Goal: Task Accomplishment & Management: Use online tool/utility

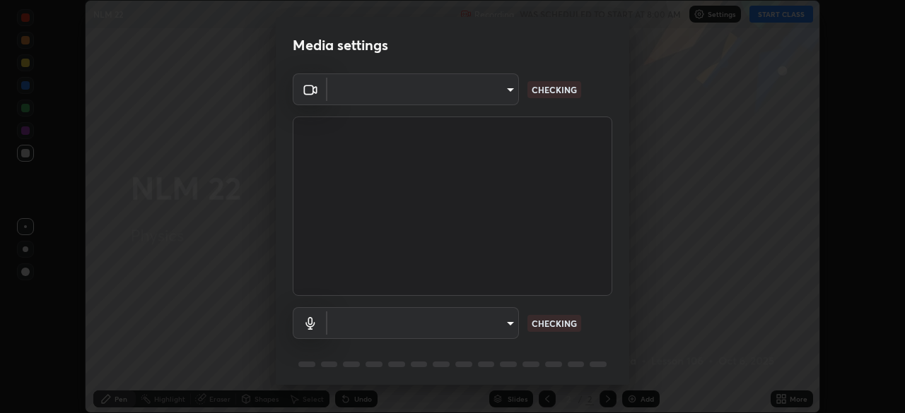
scroll to position [50, 0]
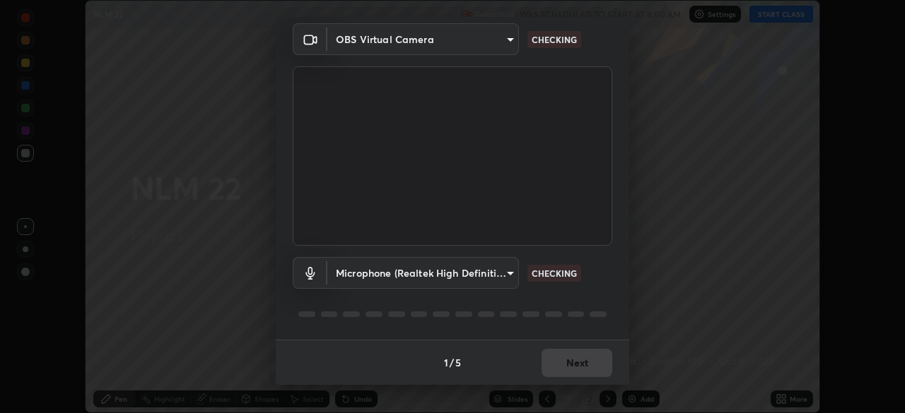
type input "c6d9f4fad3682c18dafb571cd2331b3ecaaf554884ec2734a231d331960bfaec"
click at [510, 274] on body "Erase all NLM 22 Recording WAS SCHEDULED TO START AT 8:00 AM Settings START CLA…" at bounding box center [452, 206] width 905 height 413
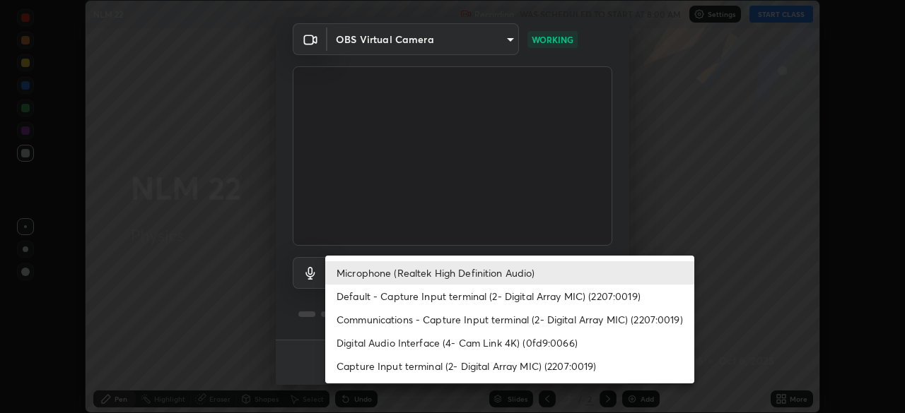
click at [484, 295] on li "Default - Capture Input terminal (2- Digital Array MIC) (2207:0019)" at bounding box center [509, 296] width 369 height 23
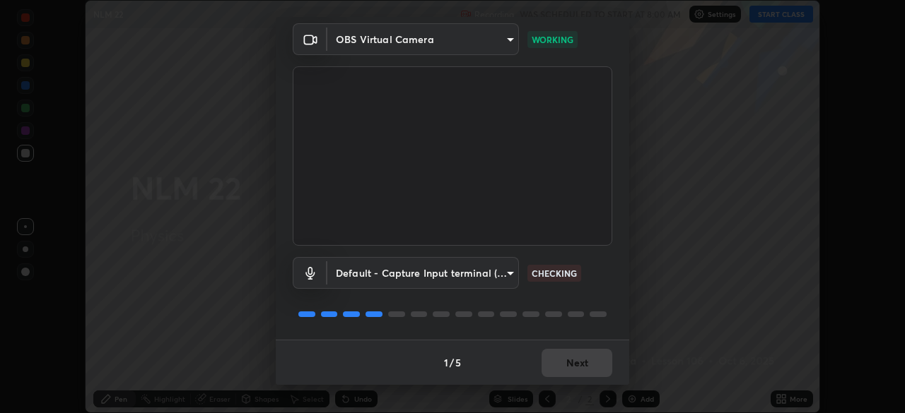
click at [504, 277] on body "Erase all NLM 22 Recording WAS SCHEDULED TO START AT 8:00 AM Settings START CLA…" at bounding box center [452, 206] width 905 height 413
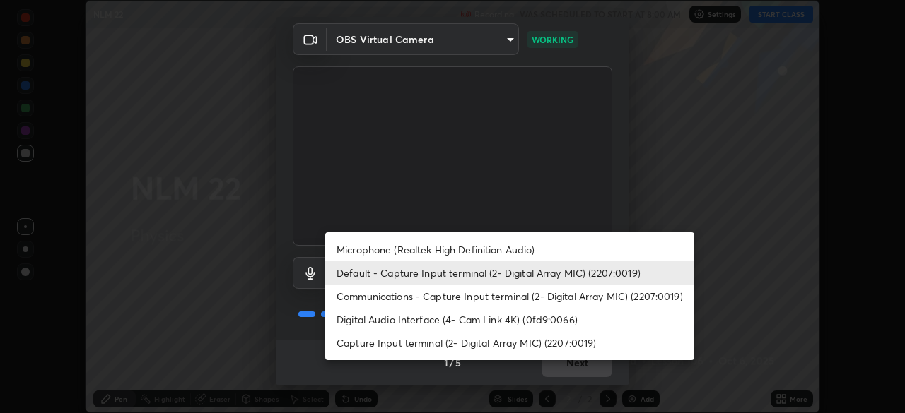
click at [490, 251] on li "Microphone (Realtek High Definition Audio)" at bounding box center [509, 249] width 369 height 23
type input "08d2579e0e28a31325e46f1a0935fd135ddd04ca2428966b5fd78fa4b1a724ef"
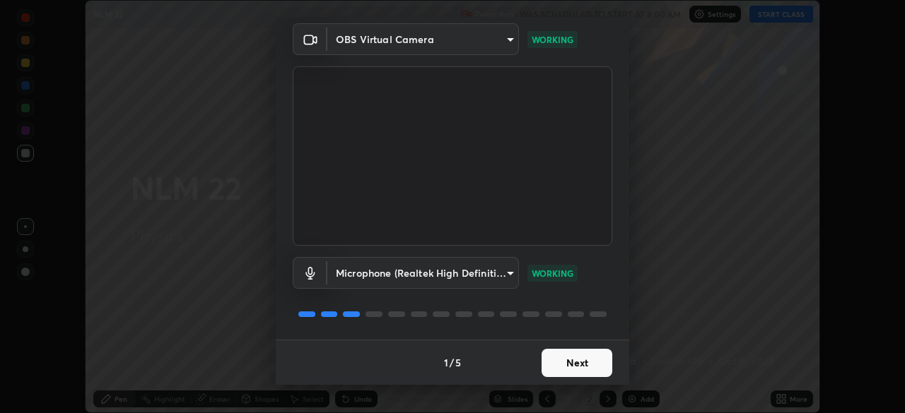
click at [577, 365] on button "Next" at bounding box center [576, 363] width 71 height 28
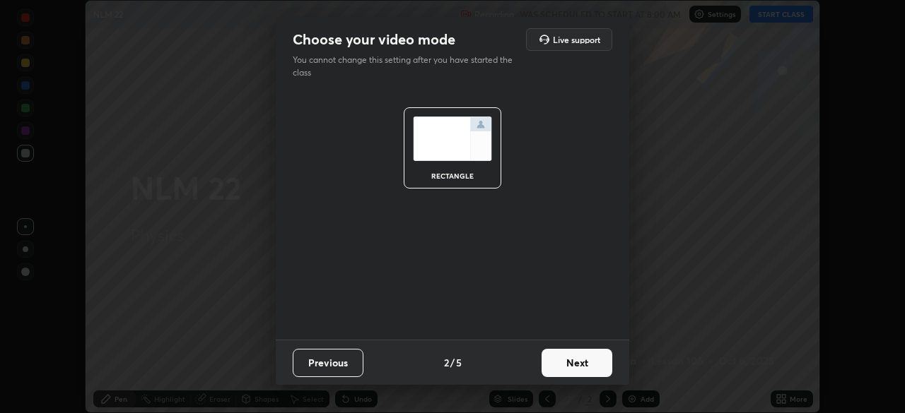
click at [592, 366] on button "Next" at bounding box center [576, 363] width 71 height 28
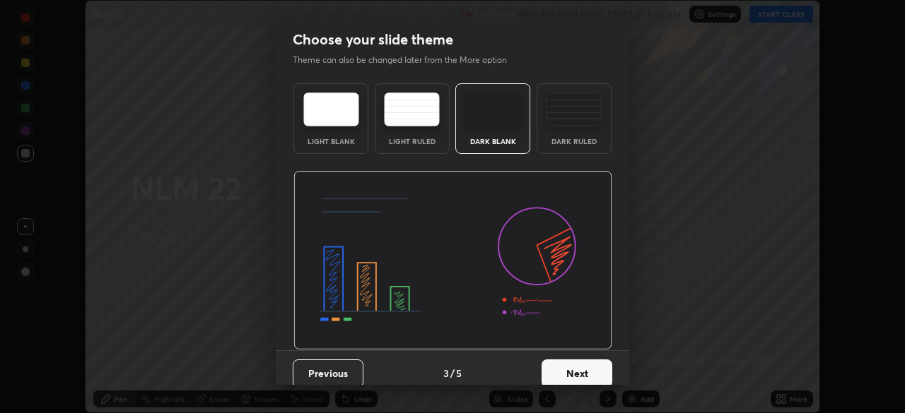
click at [595, 370] on button "Next" at bounding box center [576, 374] width 71 height 28
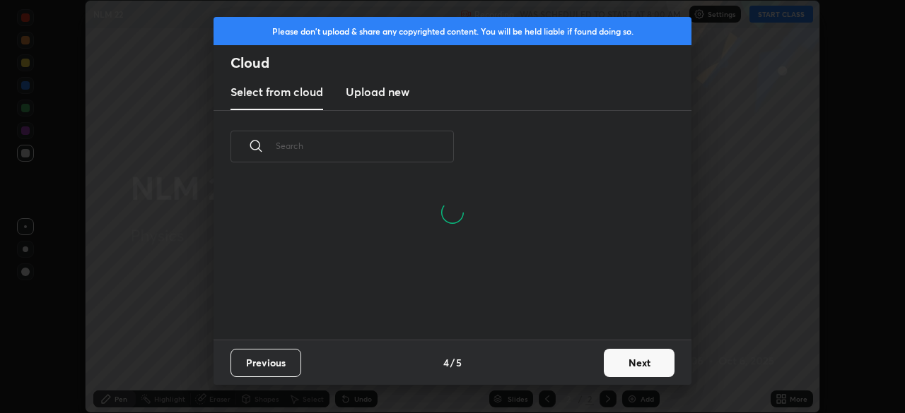
click at [649, 364] on button "Next" at bounding box center [639, 363] width 71 height 28
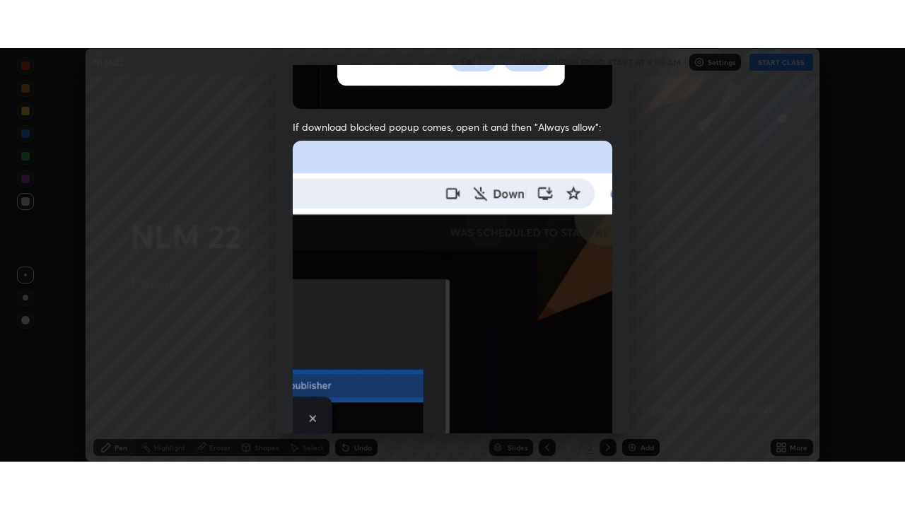
scroll to position [339, 0]
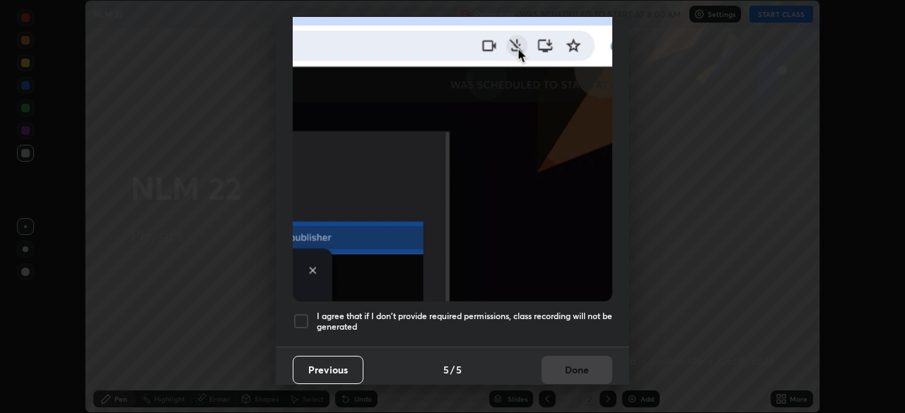
click at [499, 313] on h5 "I agree that if I don't provide required permissions, class recording will not …" at bounding box center [464, 322] width 295 height 22
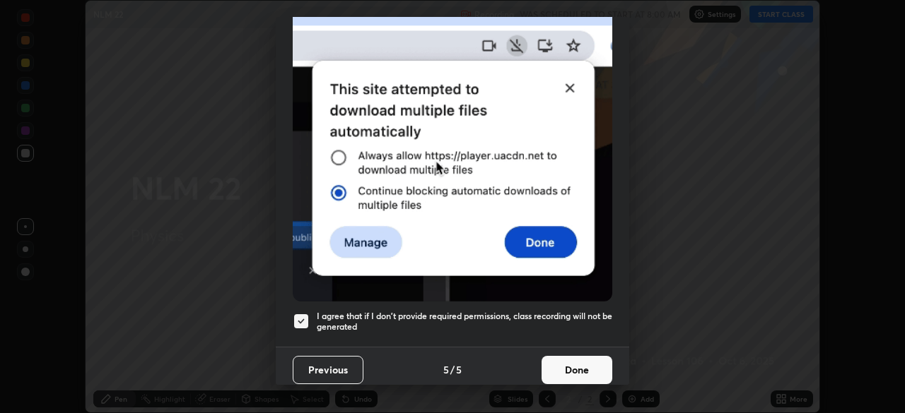
click at [573, 356] on button "Done" at bounding box center [576, 370] width 71 height 28
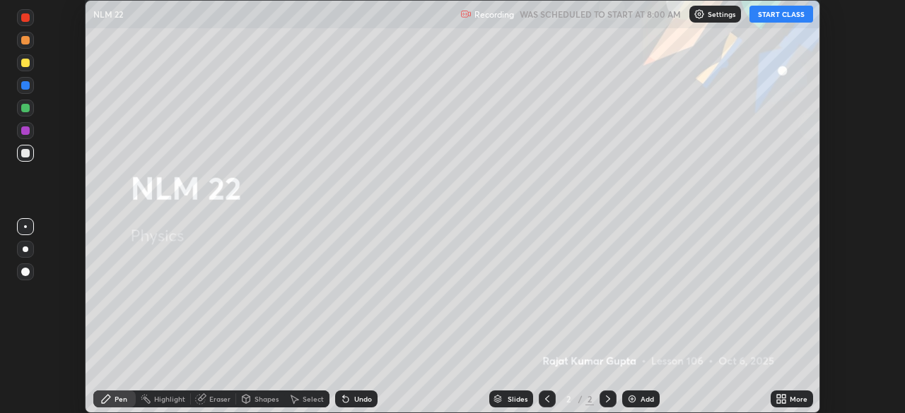
click at [780, 13] on button "START CLASS" at bounding box center [781, 14] width 64 height 17
click at [796, 406] on div "More" at bounding box center [791, 399] width 42 height 17
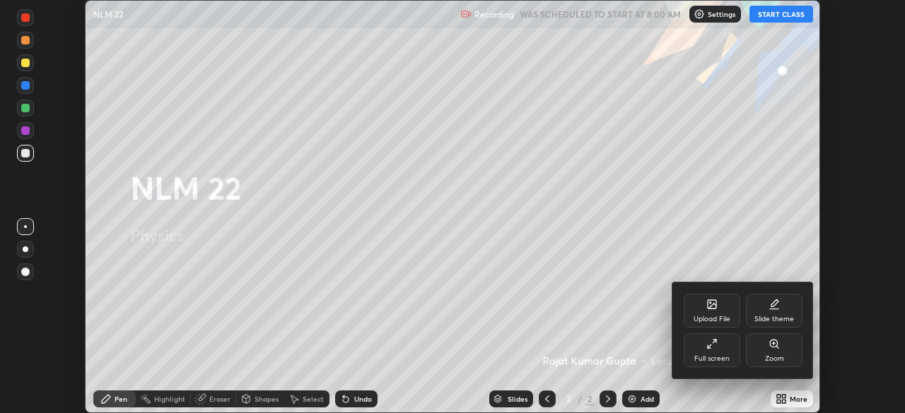
click at [725, 363] on div "Full screen" at bounding box center [711, 351] width 57 height 34
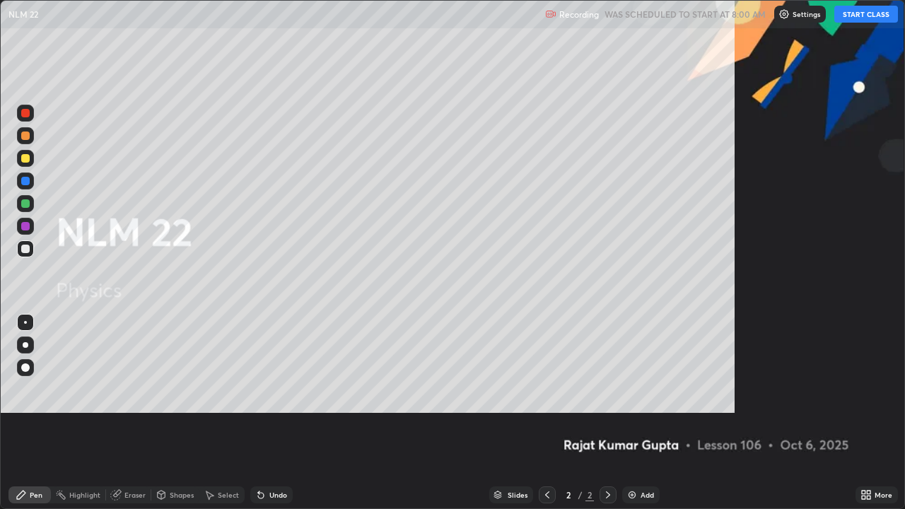
scroll to position [509, 905]
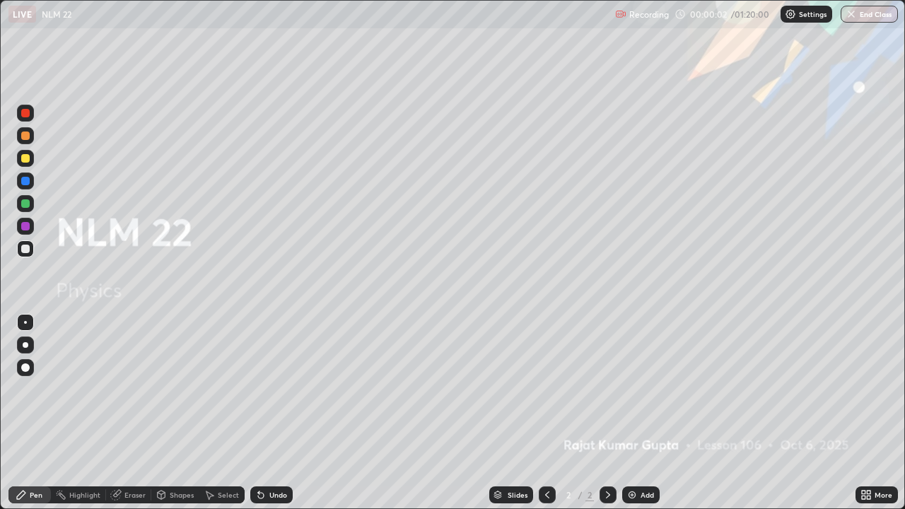
click at [26, 368] on div at bounding box center [25, 367] width 8 height 8
click at [17, 243] on div at bounding box center [25, 248] width 17 height 17
click at [24, 364] on div at bounding box center [25, 367] width 8 height 8
click at [636, 413] on div "Add" at bounding box center [640, 494] width 37 height 17
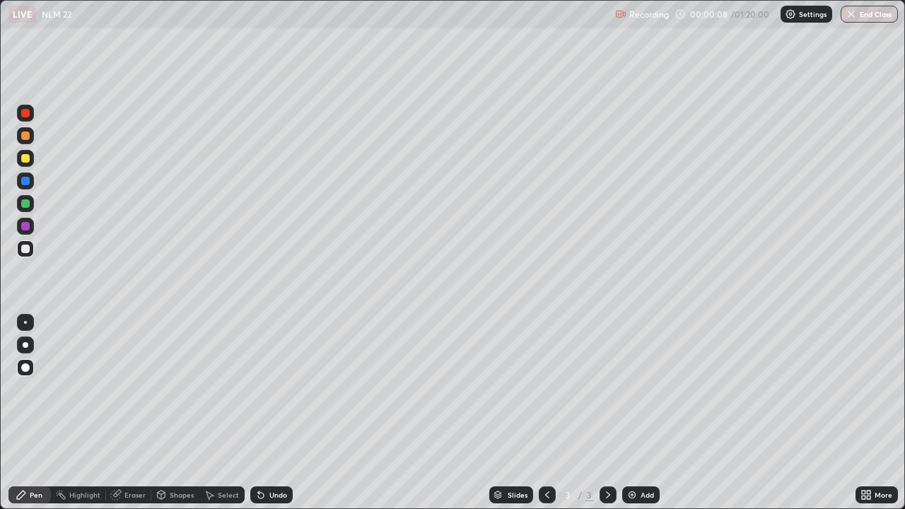
click at [25, 159] on div at bounding box center [25, 158] width 8 height 8
click at [24, 251] on div at bounding box center [25, 249] width 8 height 8
click at [25, 363] on div at bounding box center [25, 367] width 8 height 8
click at [28, 251] on div at bounding box center [25, 249] width 8 height 8
click at [269, 413] on div "Undo" at bounding box center [278, 494] width 18 height 7
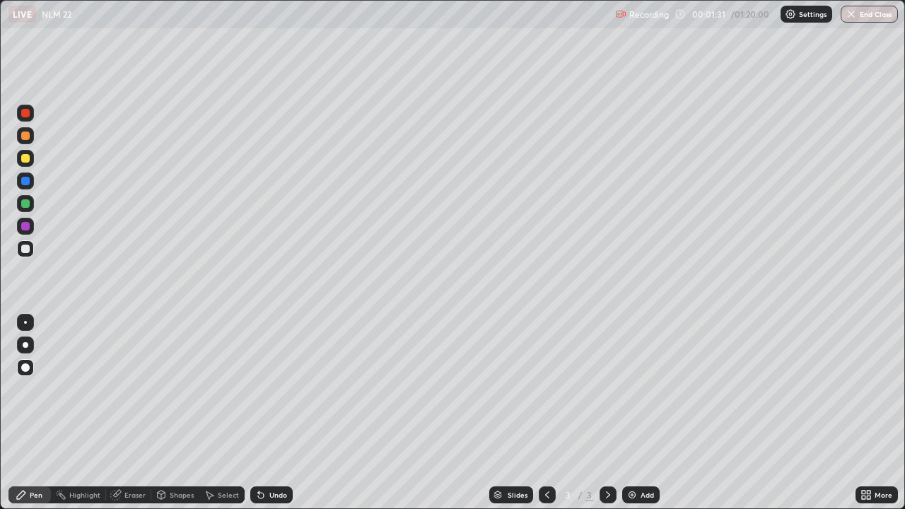
click at [135, 413] on div "Eraser" at bounding box center [134, 494] width 21 height 7
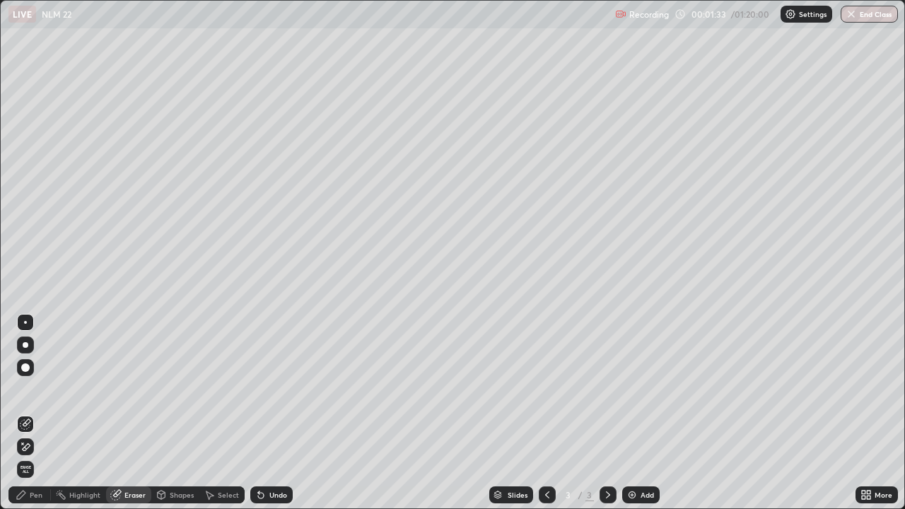
click at [40, 413] on div "Pen" at bounding box center [36, 494] width 13 height 7
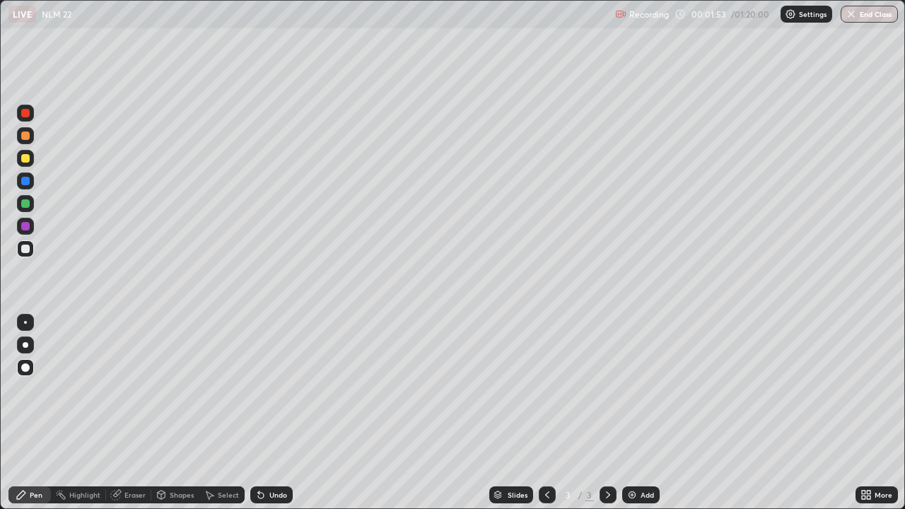
click at [24, 245] on div at bounding box center [25, 249] width 8 height 8
click at [23, 165] on div at bounding box center [25, 158] width 17 height 17
click at [24, 247] on div at bounding box center [25, 249] width 8 height 8
click at [25, 160] on div at bounding box center [25, 158] width 8 height 8
click at [26, 206] on div at bounding box center [25, 203] width 8 height 8
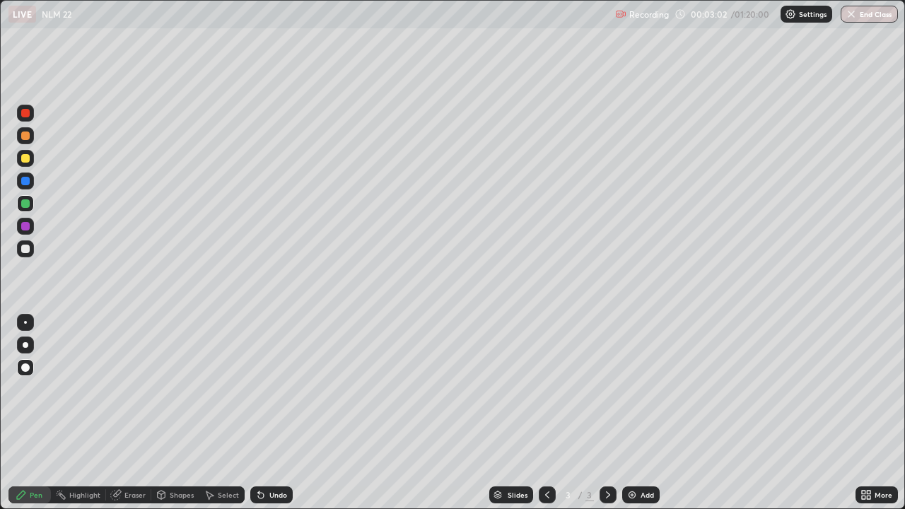
click at [25, 250] on div at bounding box center [25, 249] width 8 height 8
click at [23, 413] on div at bounding box center [25, 396] width 23 height 170
click at [16, 413] on div at bounding box center [25, 396] width 23 height 170
click at [24, 251] on div at bounding box center [25, 249] width 8 height 8
click at [15, 413] on div "Pen" at bounding box center [29, 494] width 42 height 17
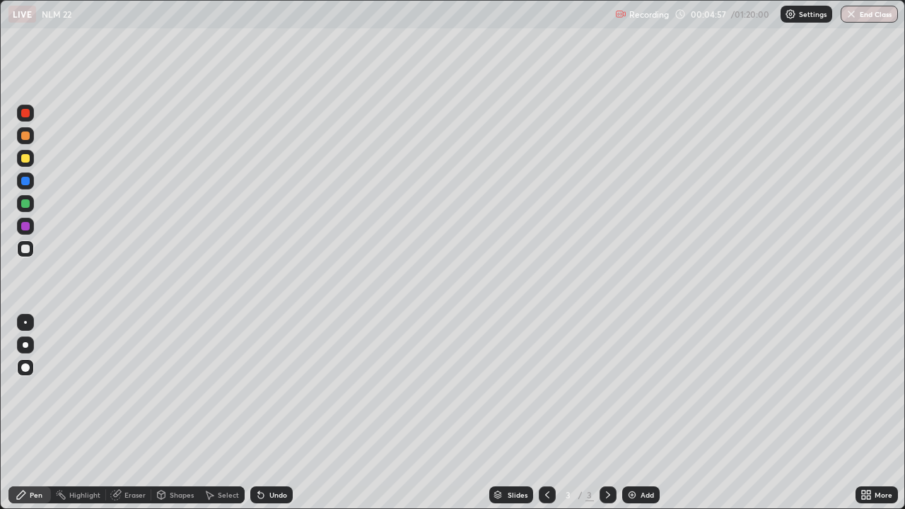
click at [23, 221] on div at bounding box center [25, 226] width 17 height 17
click at [28, 201] on div at bounding box center [25, 203] width 8 height 8
click at [273, 413] on div "Undo" at bounding box center [278, 494] width 18 height 7
click at [270, 413] on div "Undo" at bounding box center [278, 494] width 18 height 7
click at [23, 183] on div at bounding box center [25, 181] width 8 height 8
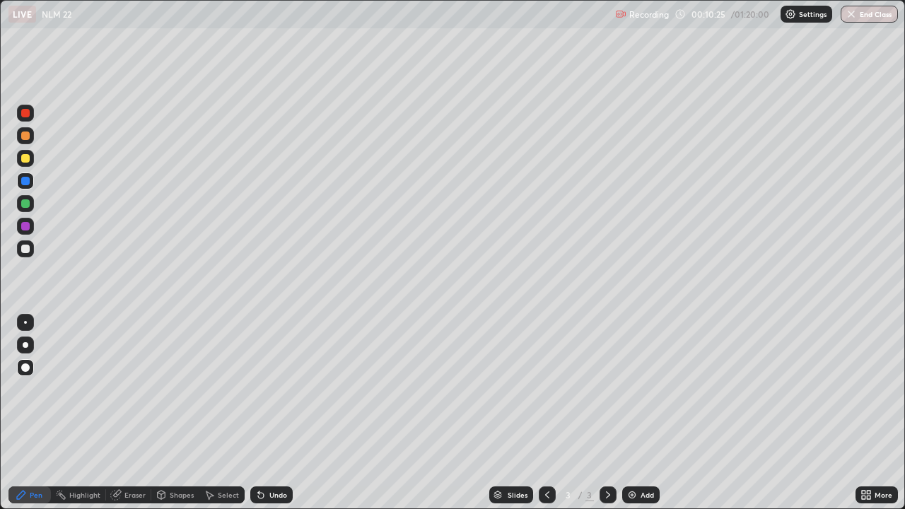
click at [25, 255] on div at bounding box center [25, 248] width 17 height 17
click at [127, 413] on div "Eraser" at bounding box center [134, 494] width 21 height 7
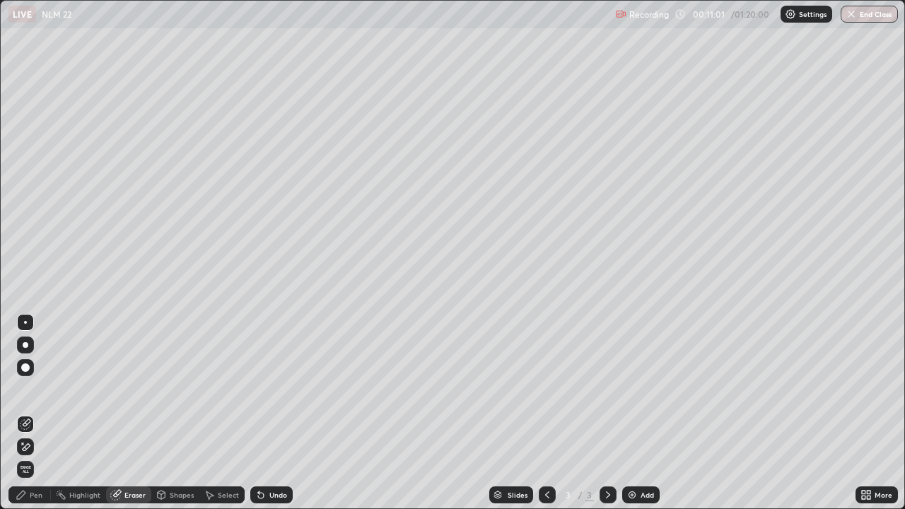
click at [768, 413] on div "Slides 3 / 3 Add" at bounding box center [574, 495] width 563 height 28
click at [602, 413] on icon at bounding box center [607, 494] width 11 height 11
click at [633, 413] on img at bounding box center [631, 494] width 11 height 11
click at [25, 413] on icon at bounding box center [21, 494] width 11 height 11
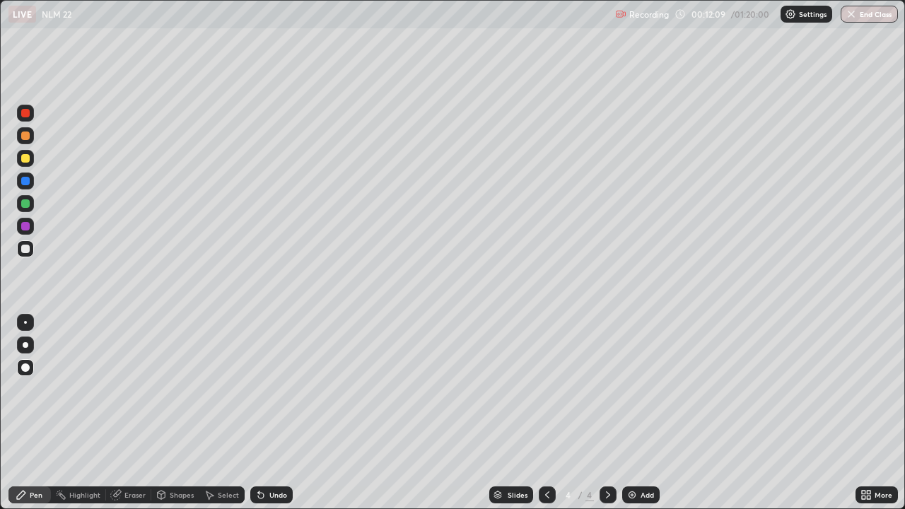
click at [21, 254] on div at bounding box center [25, 248] width 17 height 17
click at [25, 139] on div at bounding box center [25, 135] width 8 height 8
click at [26, 368] on div at bounding box center [25, 367] width 8 height 8
click at [23, 250] on div at bounding box center [25, 249] width 8 height 8
click at [281, 413] on div "Undo" at bounding box center [278, 494] width 18 height 7
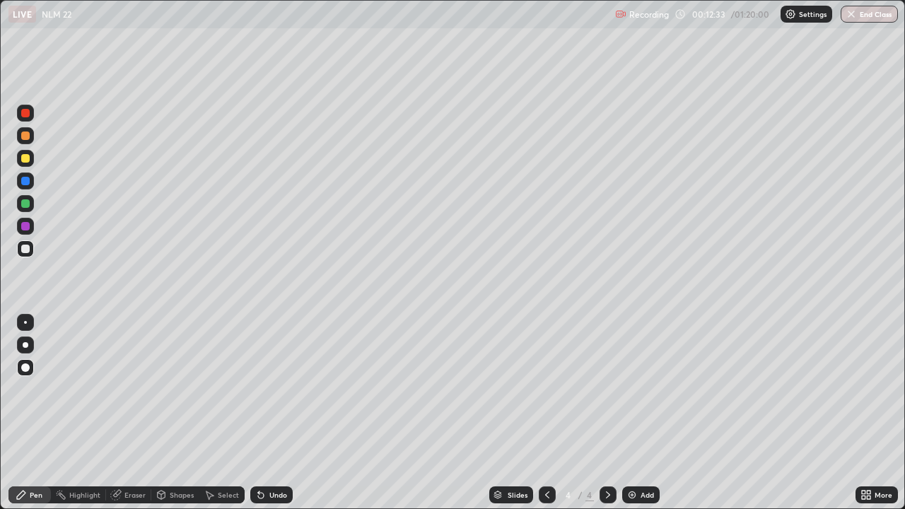
click at [273, 413] on div "Undo" at bounding box center [278, 494] width 18 height 7
click at [272, 413] on div "Undo" at bounding box center [278, 494] width 18 height 7
click at [23, 252] on div at bounding box center [25, 249] width 8 height 8
click at [23, 184] on div at bounding box center [25, 181] width 8 height 8
click at [22, 204] on div at bounding box center [25, 203] width 8 height 8
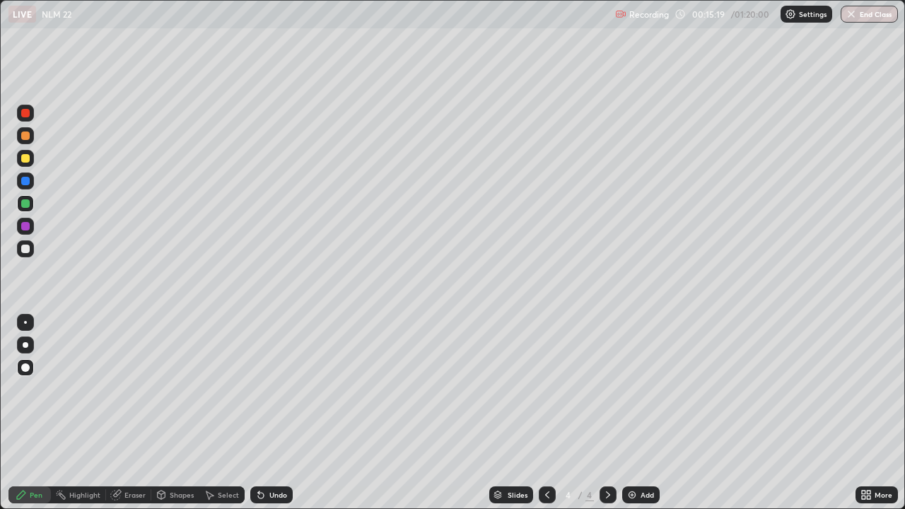
click at [28, 224] on div at bounding box center [25, 226] width 8 height 8
click at [26, 249] on div at bounding box center [25, 249] width 8 height 8
click at [14, 413] on div "Pen" at bounding box center [29, 494] width 42 height 17
click at [29, 230] on div at bounding box center [25, 226] width 17 height 17
click at [20, 247] on div at bounding box center [25, 248] width 17 height 17
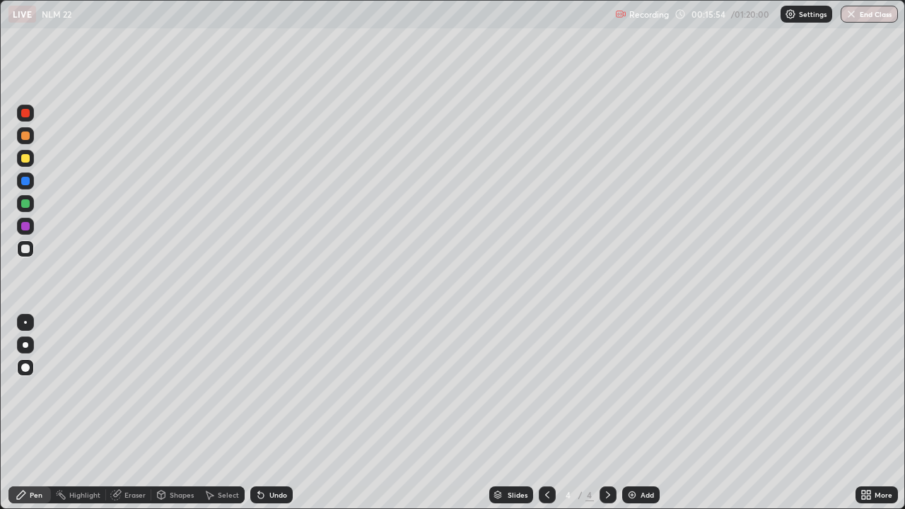
click at [273, 413] on div "Undo" at bounding box center [271, 494] width 42 height 17
click at [276, 413] on div "Undo" at bounding box center [278, 494] width 18 height 7
click at [278, 413] on div "Undo" at bounding box center [271, 494] width 42 height 17
click at [606, 413] on icon at bounding box center [607, 494] width 11 height 11
click at [637, 413] on div "Add" at bounding box center [640, 494] width 37 height 17
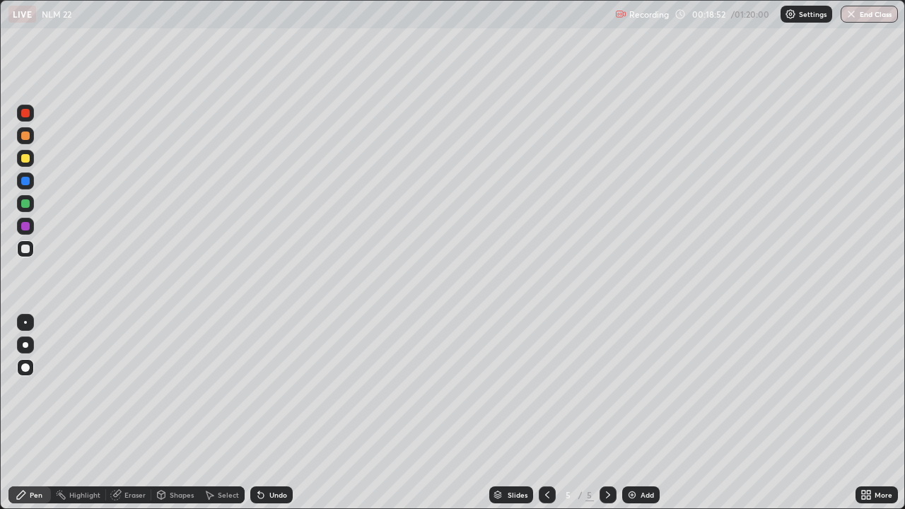
click at [25, 254] on div at bounding box center [25, 248] width 17 height 17
click at [545, 413] on icon at bounding box center [546, 494] width 11 height 11
click at [606, 413] on icon at bounding box center [607, 494] width 11 height 11
click at [271, 413] on div "Undo" at bounding box center [271, 494] width 42 height 17
click at [266, 413] on div "Undo" at bounding box center [271, 494] width 42 height 17
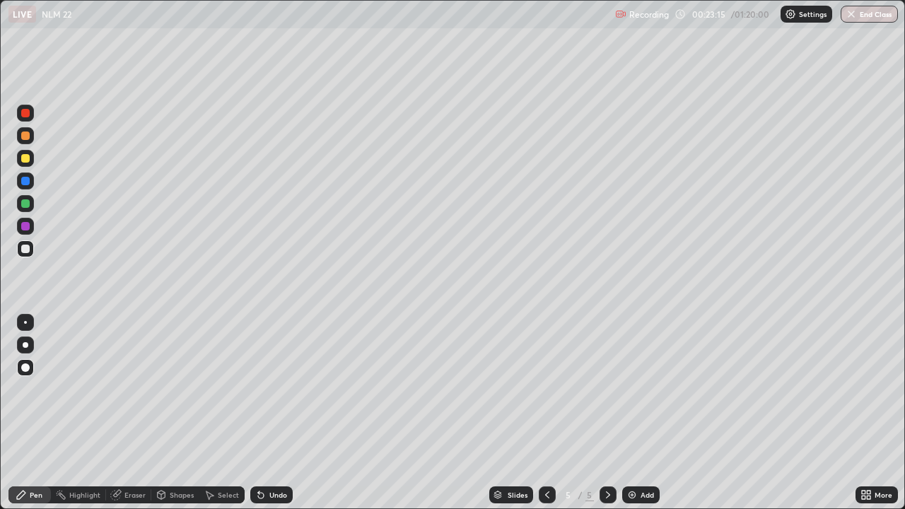
click at [262, 413] on icon at bounding box center [260, 494] width 11 height 11
click at [260, 413] on icon at bounding box center [261, 496] width 6 height 6
click at [280, 413] on div "Undo" at bounding box center [278, 494] width 18 height 7
click at [278, 413] on div "Undo" at bounding box center [278, 494] width 18 height 7
click at [25, 182] on div at bounding box center [25, 181] width 8 height 8
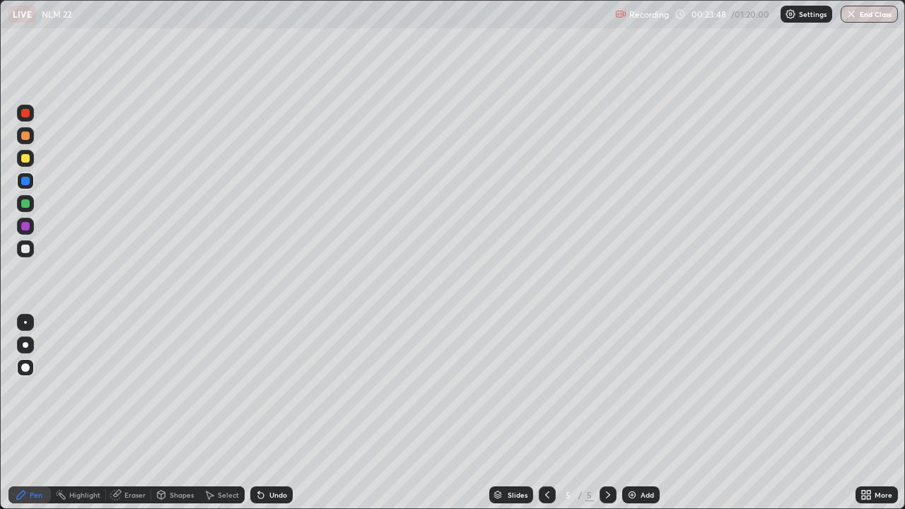
click at [22, 250] on div at bounding box center [25, 249] width 8 height 8
click at [26, 138] on div at bounding box center [25, 135] width 8 height 8
click at [609, 413] on icon at bounding box center [607, 494] width 11 height 11
click at [642, 413] on div "Add" at bounding box center [646, 494] width 13 height 7
click at [21, 247] on div at bounding box center [25, 249] width 8 height 8
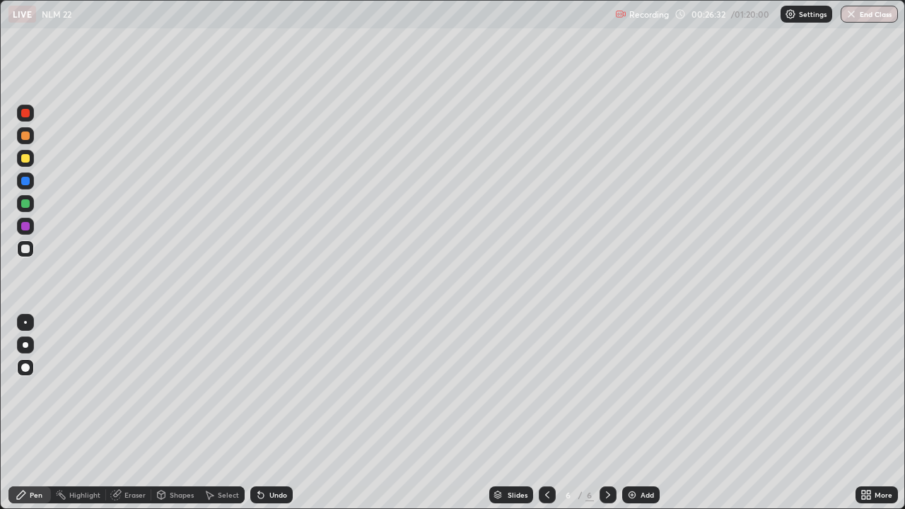
click at [269, 413] on div "Undo" at bounding box center [278, 494] width 18 height 7
click at [266, 413] on div "Undo" at bounding box center [271, 494] width 42 height 17
click at [129, 413] on div "Eraser" at bounding box center [134, 494] width 21 height 7
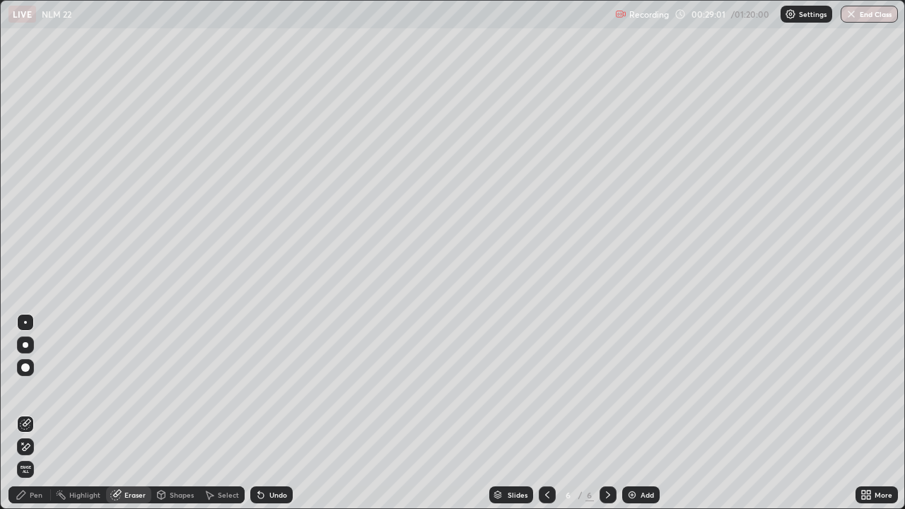
click at [28, 413] on div "Pen" at bounding box center [29, 494] width 42 height 17
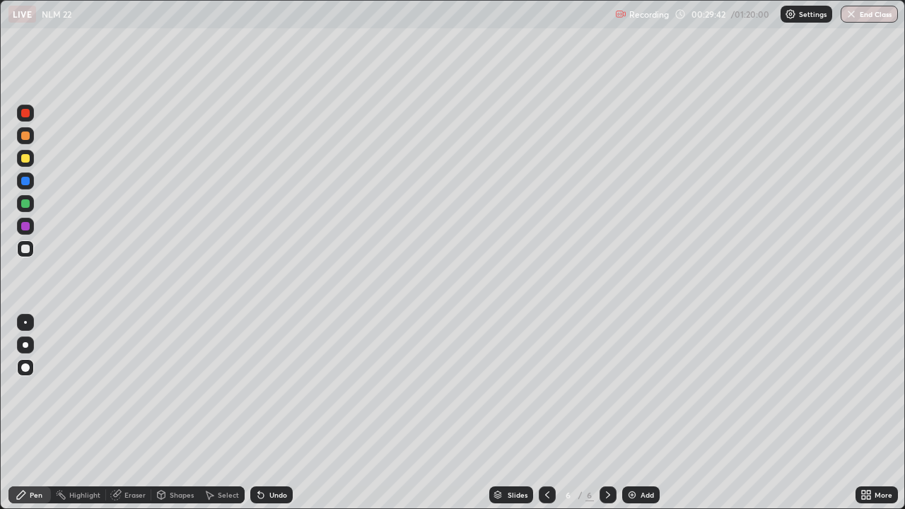
click at [27, 138] on div at bounding box center [25, 135] width 8 height 8
click at [22, 252] on div at bounding box center [25, 249] width 8 height 8
click at [270, 413] on div "Undo" at bounding box center [269, 495] width 48 height 28
click at [276, 413] on div "Undo" at bounding box center [278, 494] width 18 height 7
click at [29, 116] on div at bounding box center [25, 113] width 17 height 17
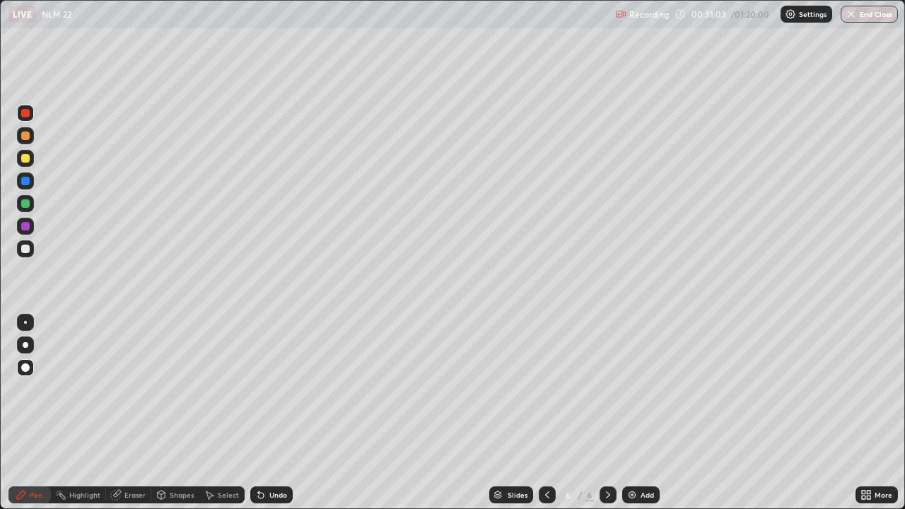
click at [24, 248] on div at bounding box center [25, 249] width 8 height 8
click at [541, 413] on icon at bounding box center [546, 494] width 11 height 11
click at [546, 413] on icon at bounding box center [546, 494] width 11 height 11
click at [540, 413] on div at bounding box center [547, 494] width 17 height 17
click at [602, 413] on icon at bounding box center [607, 494] width 11 height 11
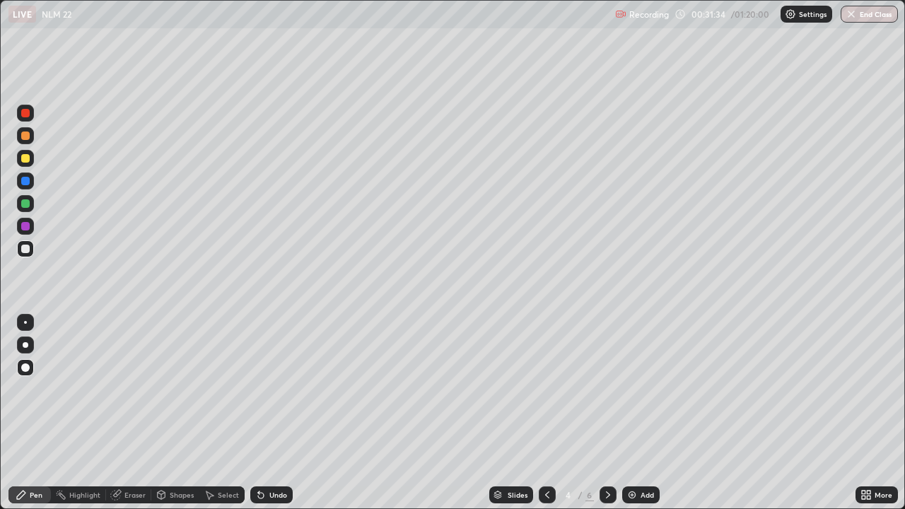
click at [603, 413] on div at bounding box center [607, 494] width 17 height 17
click at [606, 413] on icon at bounding box center [607, 494] width 11 height 11
click at [127, 413] on div "Eraser" at bounding box center [128, 494] width 45 height 17
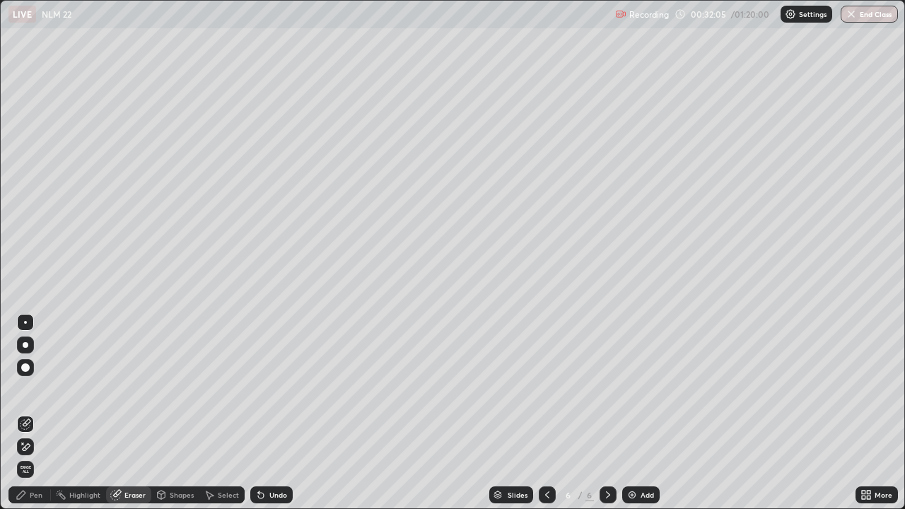
click at [34, 413] on div "Pen" at bounding box center [36, 494] width 13 height 7
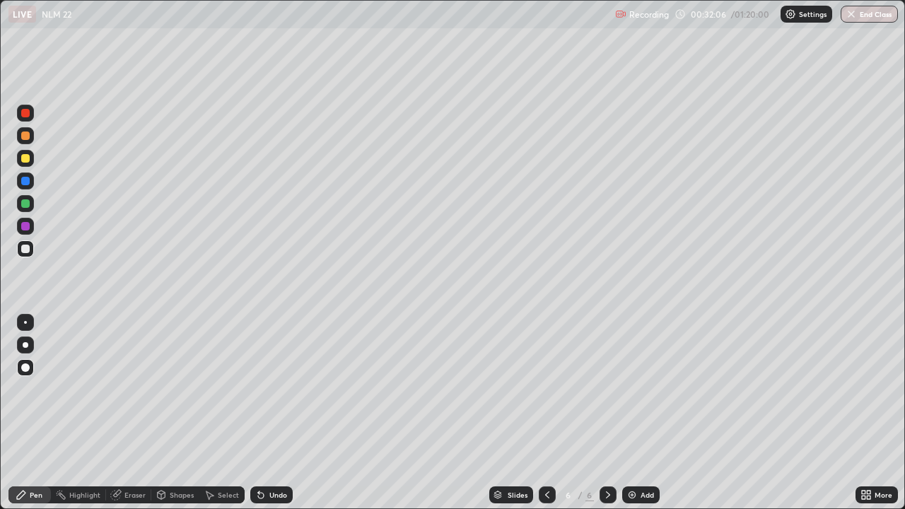
click at [39, 413] on div "Pen" at bounding box center [36, 494] width 13 height 7
click at [23, 139] on div at bounding box center [25, 135] width 8 height 8
click at [422, 23] on div "LIVE NLM 22" at bounding box center [308, 14] width 601 height 28
click at [23, 174] on div at bounding box center [25, 180] width 17 height 17
click at [602, 413] on icon at bounding box center [607, 494] width 11 height 11
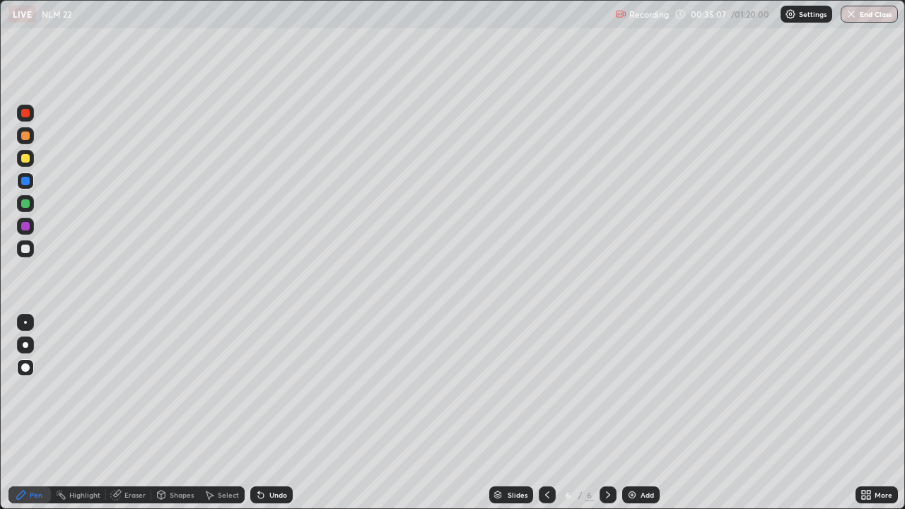
click at [636, 413] on img at bounding box center [631, 494] width 11 height 11
click at [131, 413] on div "Eraser" at bounding box center [134, 494] width 21 height 7
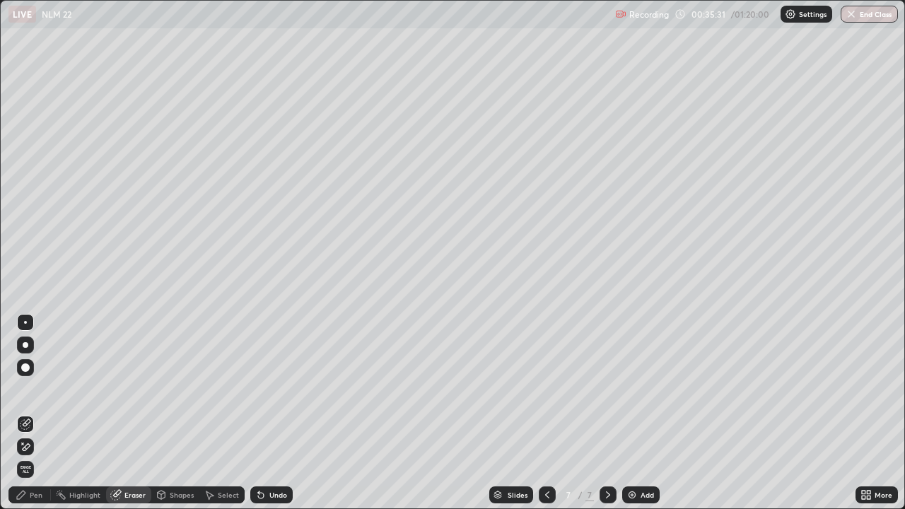
click at [21, 413] on icon at bounding box center [21, 495] width 8 height 8
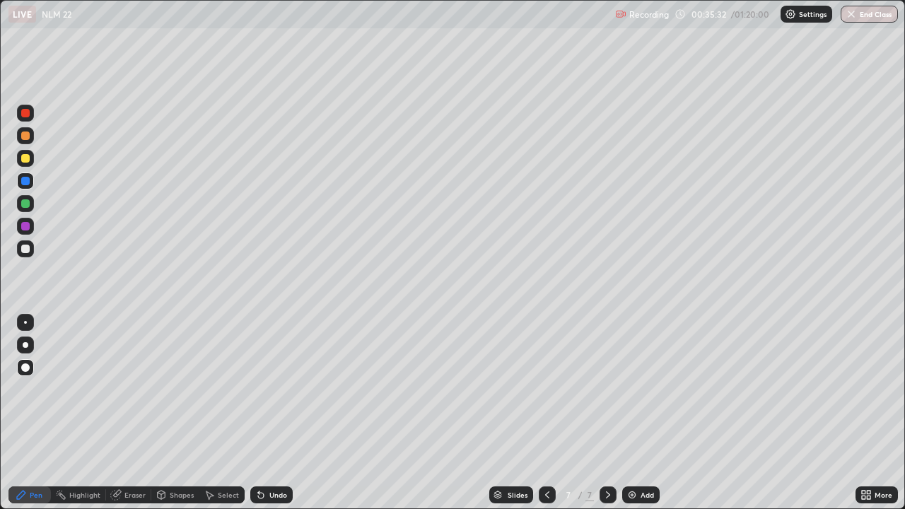
click at [28, 413] on div "Pen" at bounding box center [29, 494] width 42 height 17
click at [23, 254] on div at bounding box center [25, 248] width 17 height 17
click at [136, 413] on div "Eraser" at bounding box center [134, 494] width 21 height 7
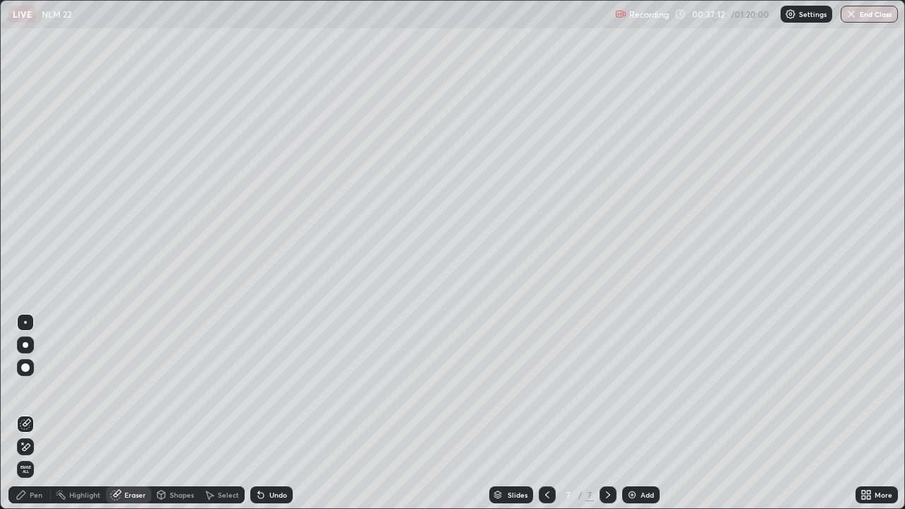
click at [30, 413] on div "Pen" at bounding box center [36, 494] width 13 height 7
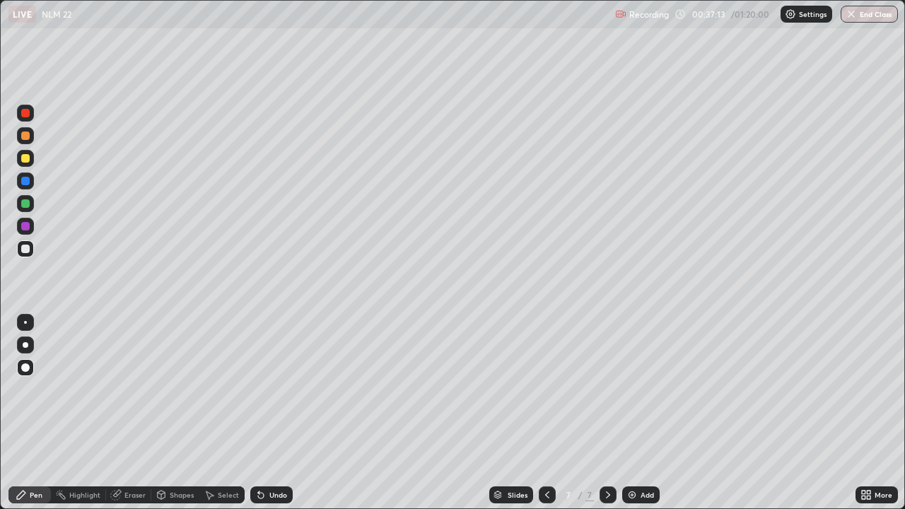
click at [29, 413] on div "Pen" at bounding box center [29, 494] width 42 height 17
click at [18, 247] on div at bounding box center [25, 248] width 17 height 17
click at [35, 413] on div "Pen" at bounding box center [36, 494] width 13 height 7
click at [40, 413] on div "Pen" at bounding box center [36, 494] width 13 height 7
click at [28, 250] on div at bounding box center [25, 249] width 8 height 8
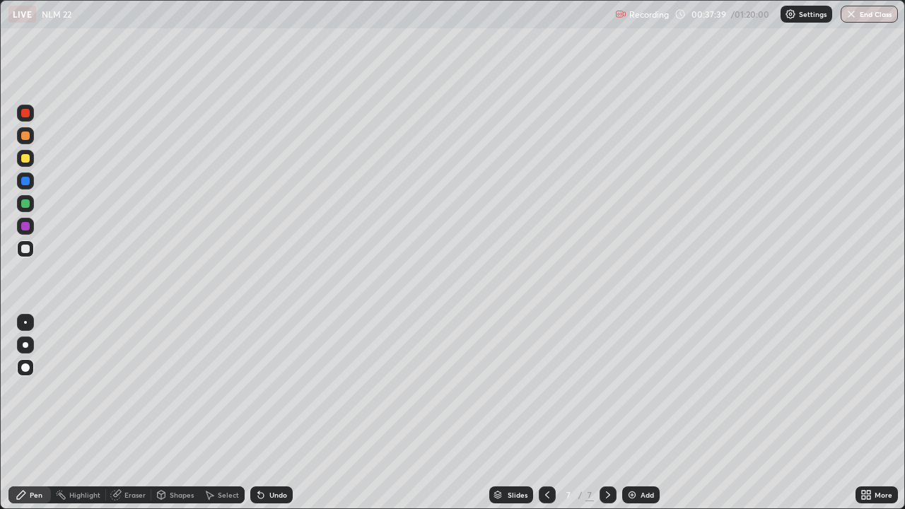
click at [23, 165] on div at bounding box center [25, 158] width 17 height 17
click at [275, 413] on div "Undo" at bounding box center [278, 494] width 18 height 7
click at [270, 413] on div "Undo" at bounding box center [278, 494] width 18 height 7
click at [266, 413] on div "Undo" at bounding box center [271, 494] width 42 height 17
click at [262, 413] on div "Undo" at bounding box center [271, 494] width 42 height 17
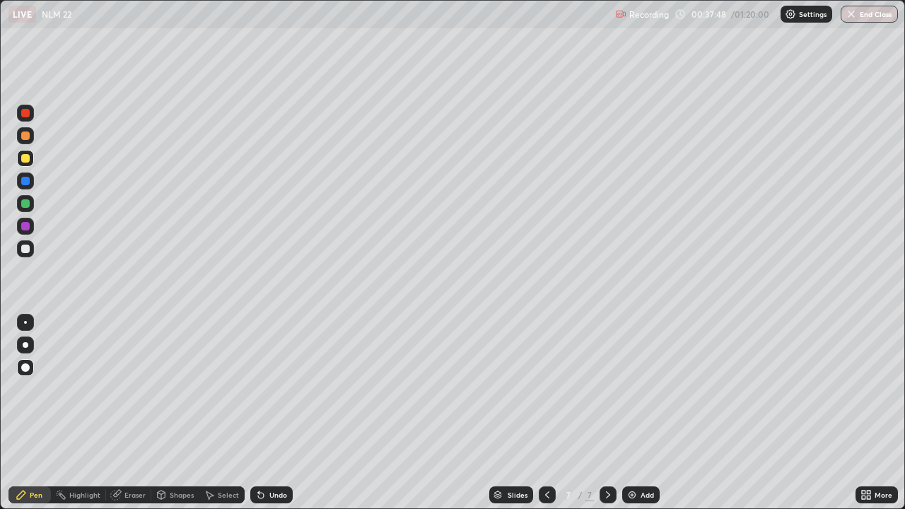
click at [262, 413] on div "Undo" at bounding box center [271, 494] width 42 height 17
click at [270, 413] on div "Undo" at bounding box center [278, 494] width 18 height 7
click at [269, 413] on div "Undo" at bounding box center [278, 494] width 18 height 7
click at [268, 413] on div "Undo" at bounding box center [271, 494] width 42 height 17
click at [41, 413] on div "Pen" at bounding box center [36, 494] width 13 height 7
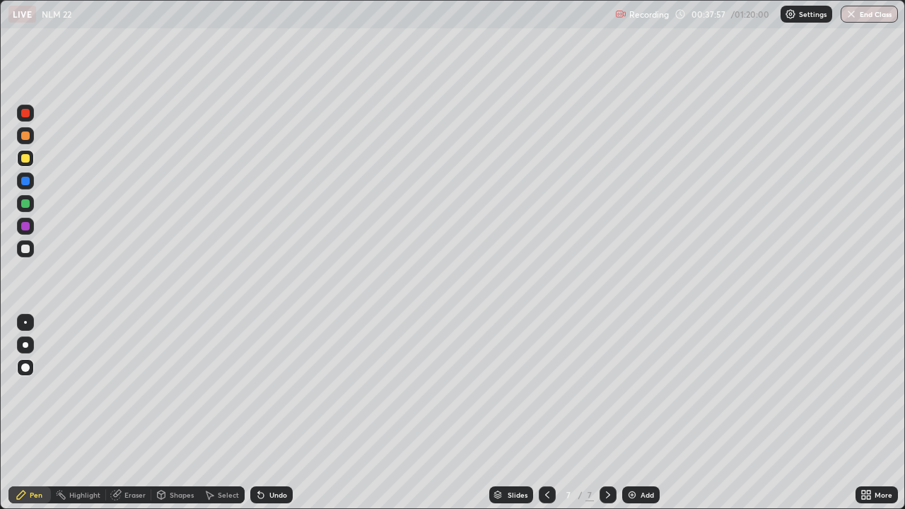
click at [30, 247] on div at bounding box center [25, 248] width 17 height 17
click at [220, 413] on div "Select" at bounding box center [228, 494] width 21 height 7
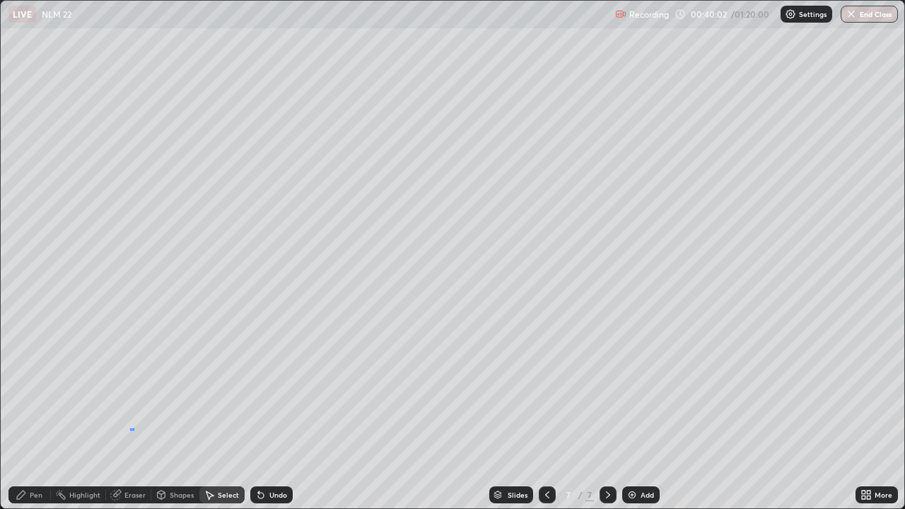
click at [129, 413] on div "0 ° Undo Copy Duplicate Duplicate to new slide Delete" at bounding box center [452, 254] width 903 height 507
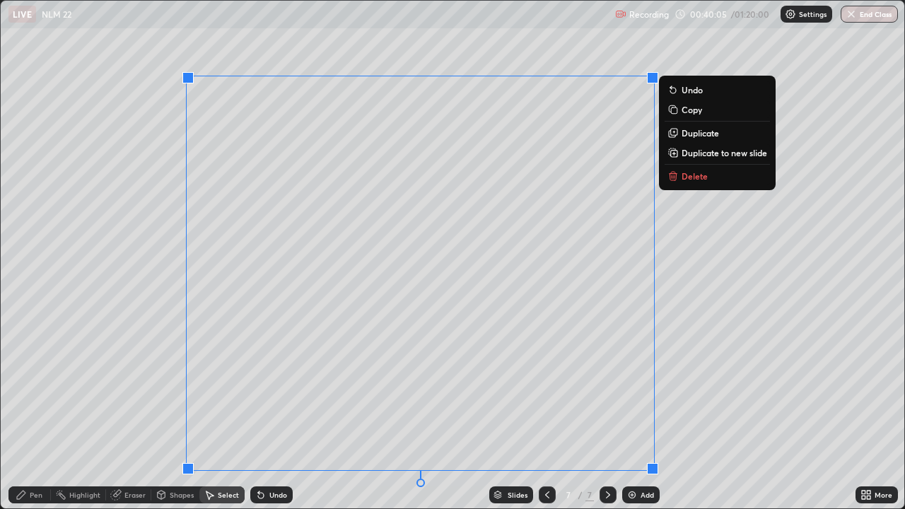
click at [125, 413] on div "0 ° Undo Copy Duplicate Duplicate to new slide Delete" at bounding box center [452, 254] width 903 height 507
click at [122, 413] on div "0 ° Undo Copy Duplicate Duplicate to new slide Delete" at bounding box center [452, 254] width 903 height 507
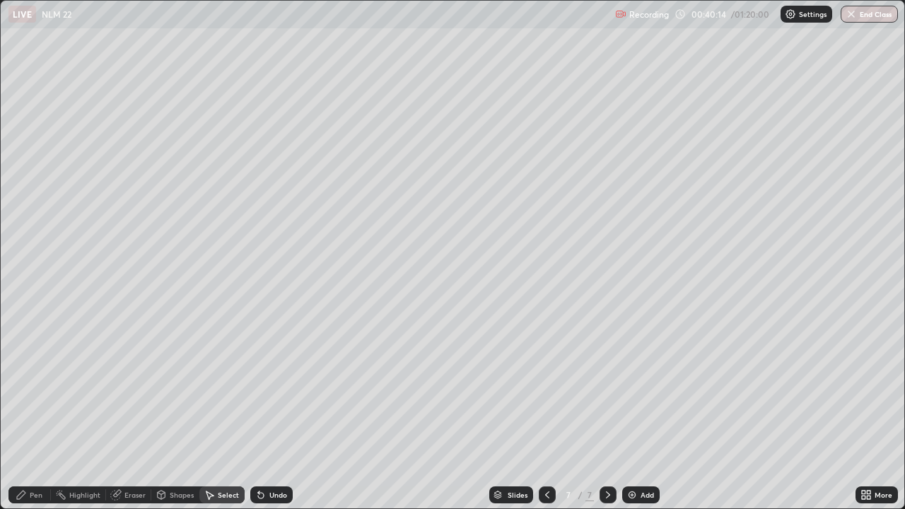
click at [139, 413] on div "Eraser" at bounding box center [134, 494] width 21 height 7
click at [28, 413] on div "Pen" at bounding box center [29, 494] width 42 height 17
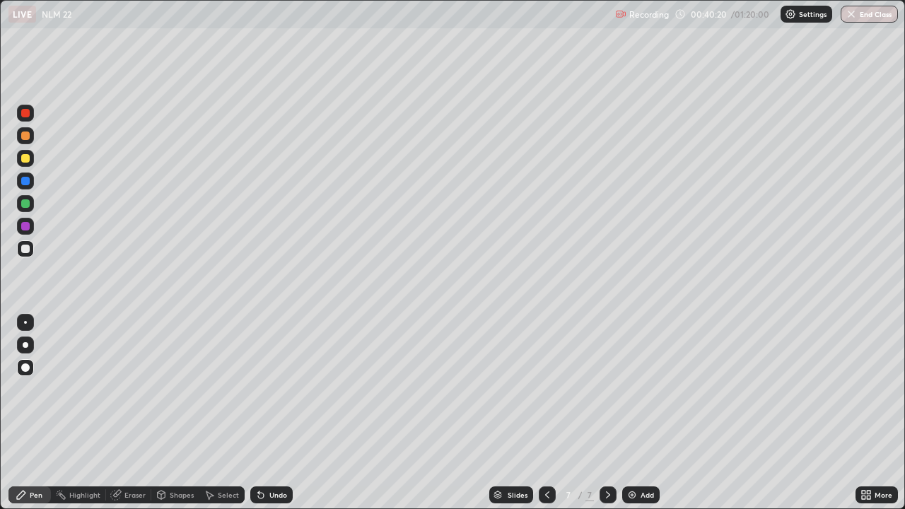
click at [265, 413] on div "Undo" at bounding box center [271, 494] width 42 height 17
click at [213, 413] on icon at bounding box center [210, 495] width 8 height 8
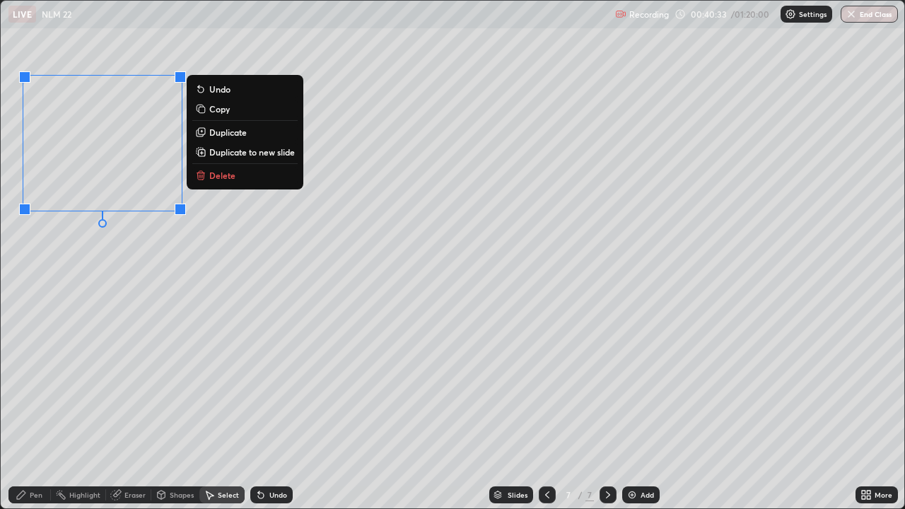
click at [30, 413] on div "Pen" at bounding box center [36, 494] width 13 height 7
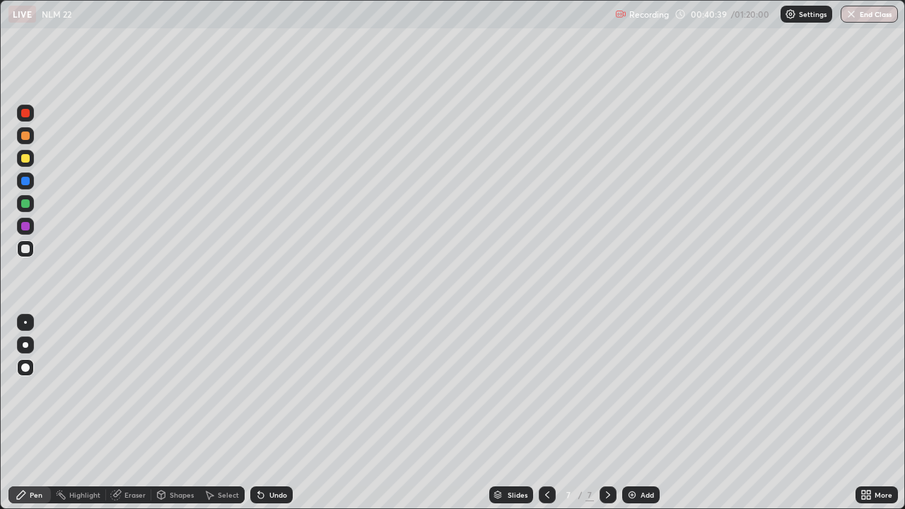
click at [272, 413] on div "Undo" at bounding box center [278, 494] width 18 height 7
click at [224, 413] on div "Select" at bounding box center [221, 494] width 45 height 17
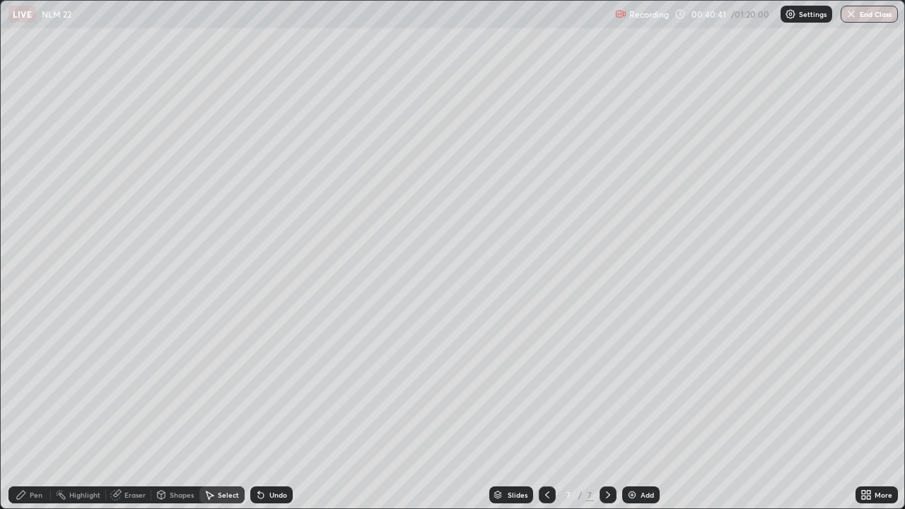
click at [32, 413] on div "Pen" at bounding box center [36, 494] width 13 height 7
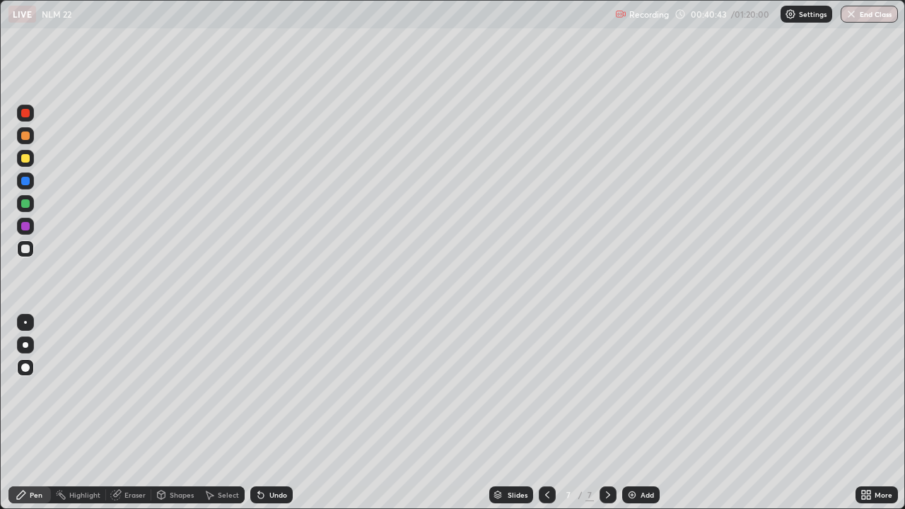
click at [129, 413] on div "Eraser" at bounding box center [134, 494] width 21 height 7
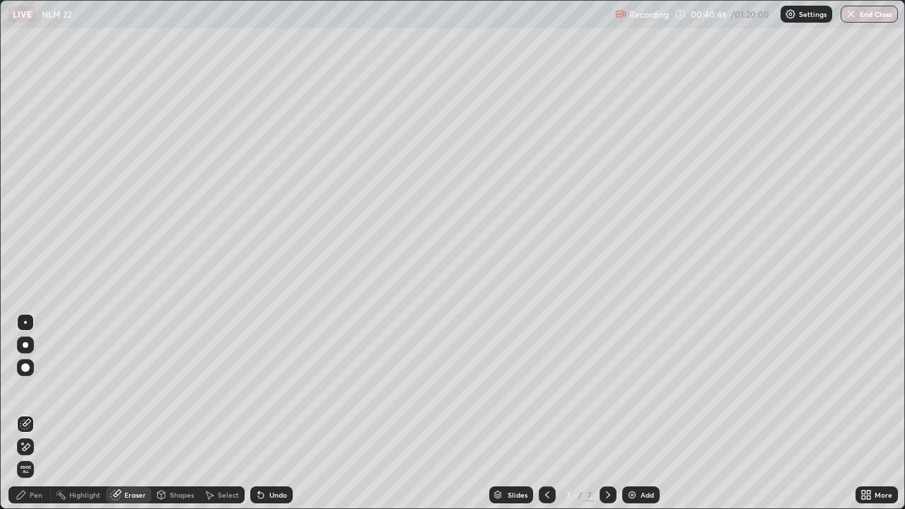
click at [36, 413] on div "Pen" at bounding box center [36, 494] width 13 height 7
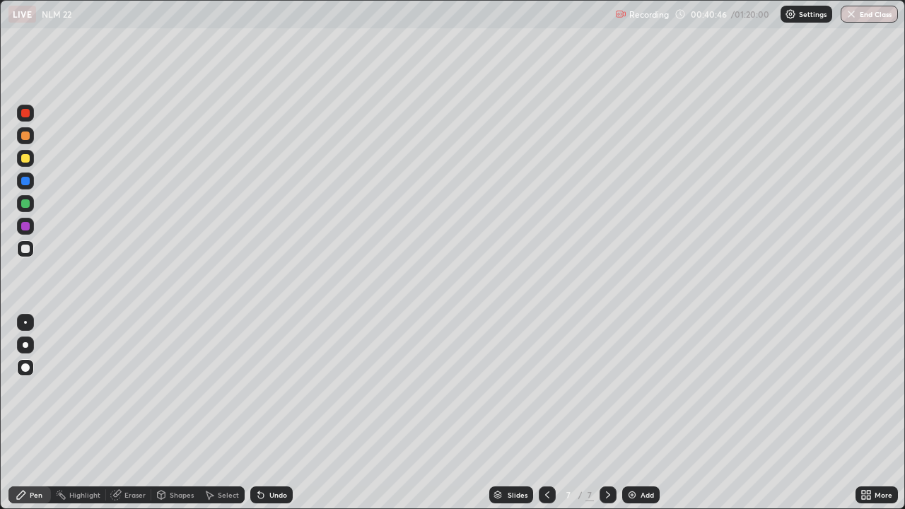
click at [37, 413] on div "Pen" at bounding box center [29, 494] width 42 height 17
click at [24, 114] on div at bounding box center [25, 113] width 8 height 8
click at [31, 413] on div "Pen" at bounding box center [36, 494] width 13 height 7
click at [24, 232] on div at bounding box center [25, 226] width 17 height 17
click at [25, 248] on div at bounding box center [25, 249] width 8 height 8
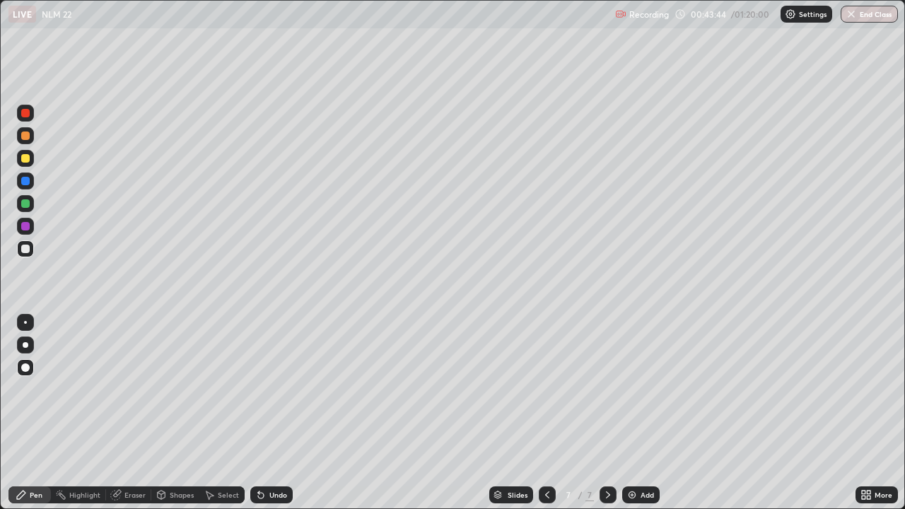
click at [22, 182] on div at bounding box center [25, 181] width 8 height 8
click at [28, 228] on div at bounding box center [25, 226] width 8 height 8
click at [28, 138] on div at bounding box center [25, 135] width 8 height 8
click at [25, 206] on div at bounding box center [25, 203] width 8 height 8
click at [0, 98] on div "Setting up your live class" at bounding box center [452, 254] width 905 height 509
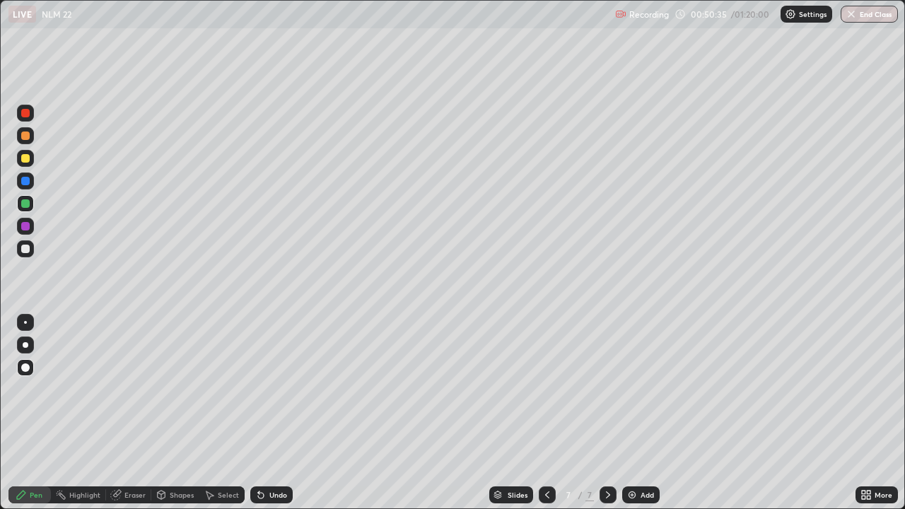
click at [27, 248] on div at bounding box center [25, 249] width 8 height 8
click at [633, 413] on img at bounding box center [631, 494] width 11 height 11
click at [31, 251] on div at bounding box center [25, 248] width 17 height 17
click at [28, 365] on div at bounding box center [25, 367] width 8 height 8
click at [25, 369] on div at bounding box center [25, 367] width 8 height 8
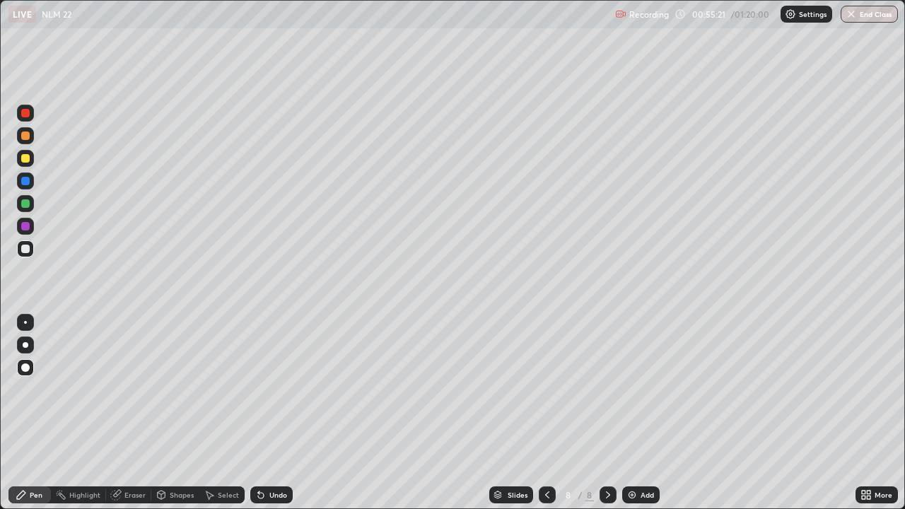
click at [25, 413] on icon at bounding box center [21, 494] width 11 height 11
click at [29, 247] on div at bounding box center [25, 249] width 8 height 8
click at [32, 413] on div "Pen" at bounding box center [29, 494] width 42 height 17
click at [25, 250] on div at bounding box center [25, 249] width 8 height 8
click at [44, 413] on div "Pen" at bounding box center [29, 494] width 42 height 17
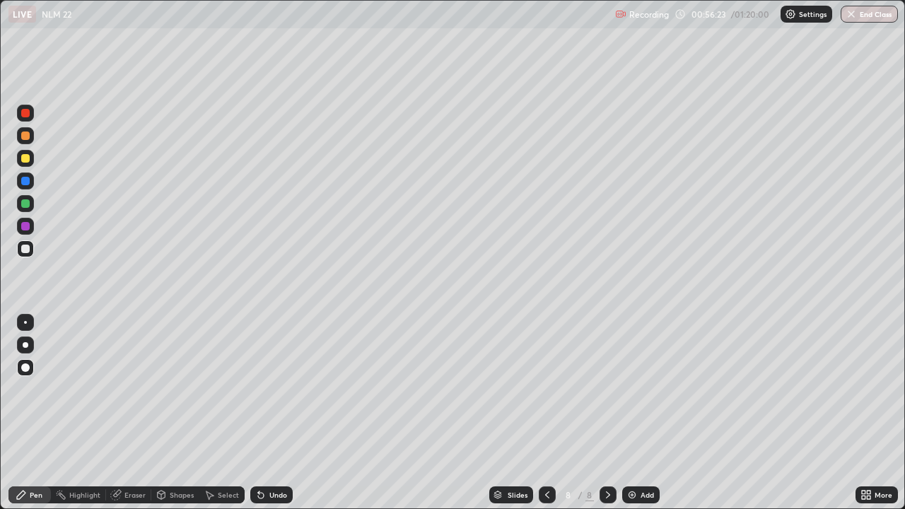
click at [33, 248] on div at bounding box center [25, 248] width 17 height 17
click at [38, 413] on div "Pen" at bounding box center [36, 494] width 13 height 7
click at [29, 229] on div at bounding box center [25, 226] width 17 height 17
click at [267, 413] on div "Undo" at bounding box center [271, 494] width 42 height 17
click at [141, 413] on div "Eraser" at bounding box center [134, 494] width 21 height 7
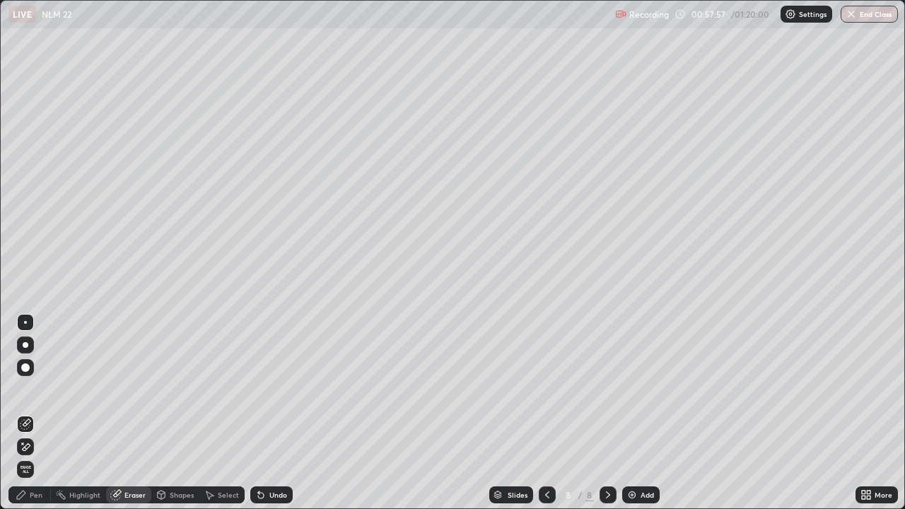
click at [22, 413] on icon at bounding box center [21, 494] width 11 height 11
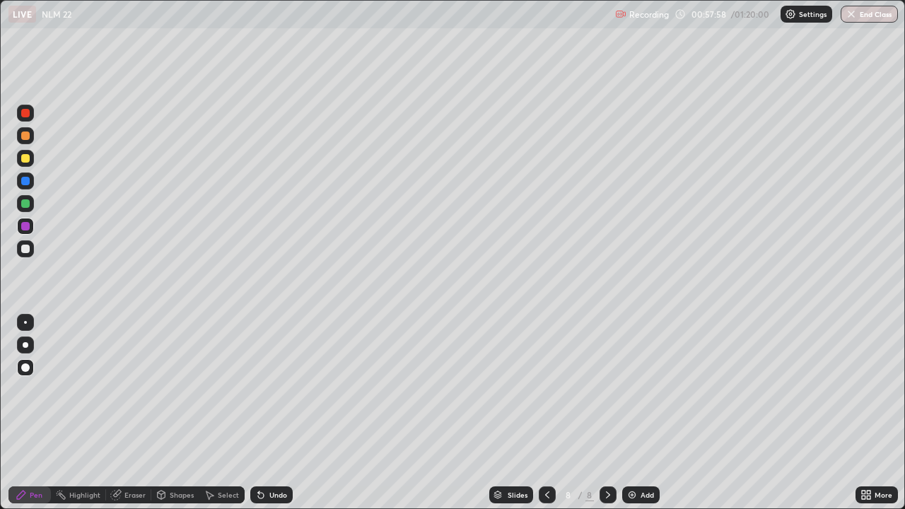
click at [29, 251] on div at bounding box center [25, 249] width 8 height 8
click at [26, 252] on div at bounding box center [25, 249] width 8 height 8
click at [271, 413] on div "Undo" at bounding box center [271, 494] width 42 height 17
click at [274, 413] on div "Undo" at bounding box center [278, 494] width 18 height 7
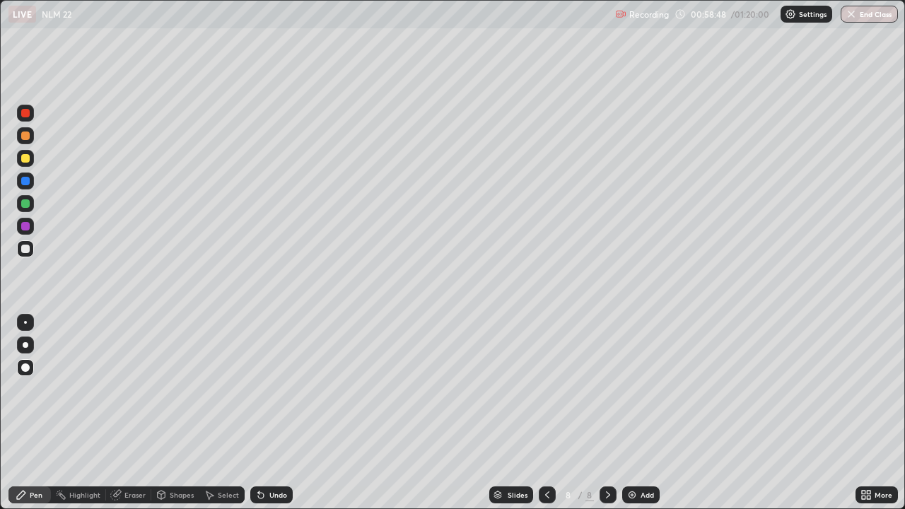
click at [275, 413] on div "Undo" at bounding box center [278, 494] width 18 height 7
click at [276, 413] on div "Undo" at bounding box center [278, 494] width 18 height 7
click at [28, 252] on div at bounding box center [25, 249] width 8 height 8
click at [270, 413] on div "Undo" at bounding box center [278, 494] width 18 height 7
click at [126, 413] on div "Eraser" at bounding box center [134, 494] width 21 height 7
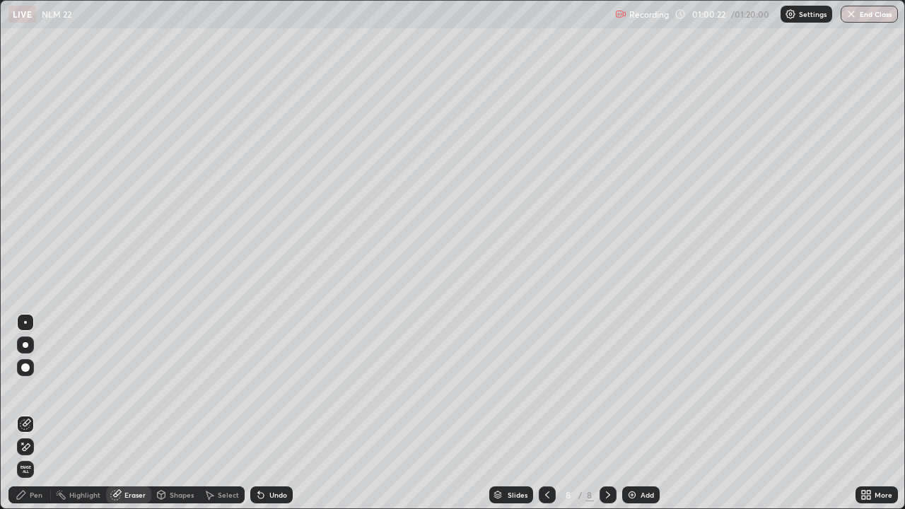
click at [37, 413] on div "Pen" at bounding box center [36, 494] width 13 height 7
click at [32, 413] on div "Pen" at bounding box center [36, 494] width 13 height 7
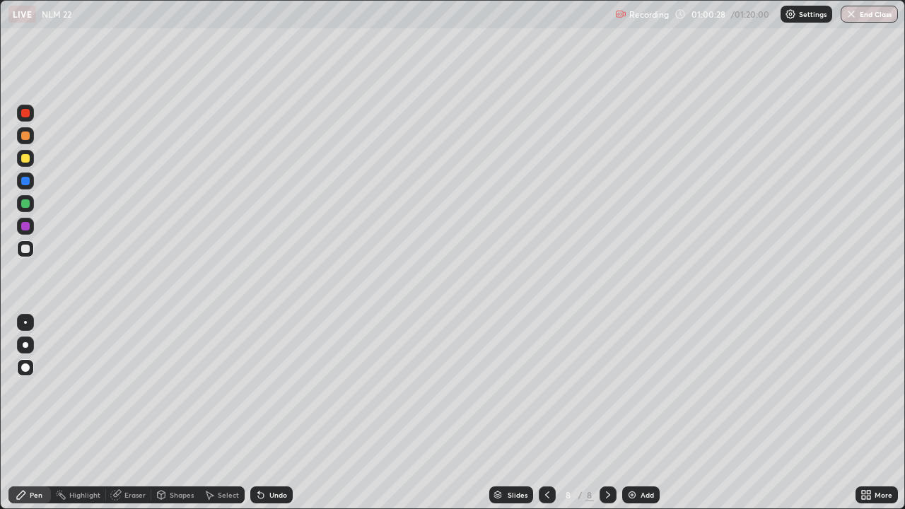
click at [271, 413] on div "Undo" at bounding box center [278, 494] width 18 height 7
click at [27, 182] on div at bounding box center [25, 181] width 8 height 8
click at [28, 205] on div at bounding box center [25, 203] width 8 height 8
click at [25, 184] on div at bounding box center [25, 181] width 8 height 8
click at [24, 228] on div at bounding box center [25, 226] width 8 height 8
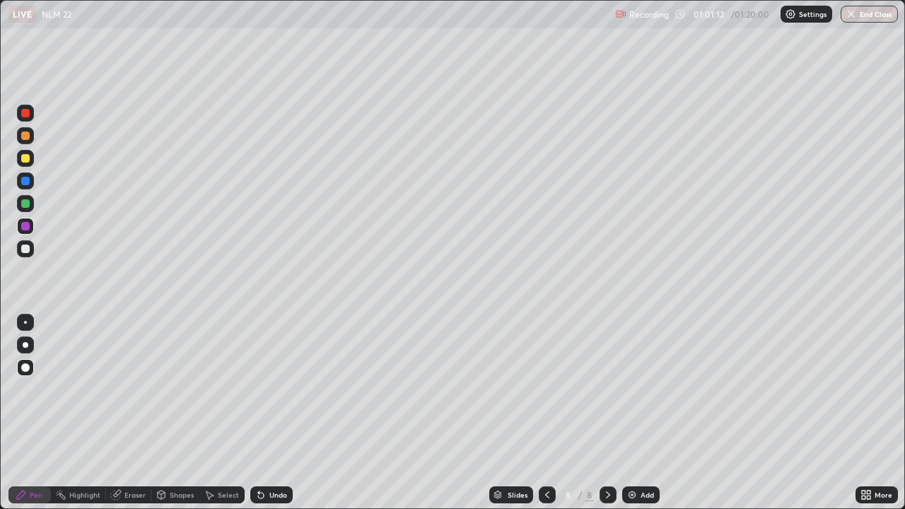
click at [25, 184] on div at bounding box center [25, 181] width 8 height 8
click at [21, 250] on div at bounding box center [25, 249] width 8 height 8
click at [0, 270] on div "Setting up your live class" at bounding box center [452, 254] width 905 height 509
click at [21, 225] on div at bounding box center [25, 226] width 8 height 8
click at [26, 204] on div at bounding box center [25, 203] width 8 height 8
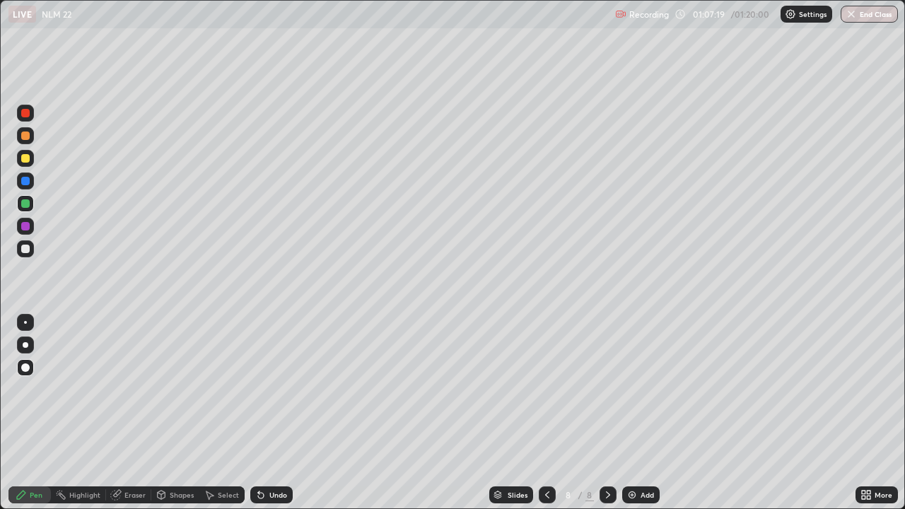
click at [606, 413] on icon at bounding box center [607, 494] width 11 height 11
click at [633, 413] on div "Add" at bounding box center [640, 494] width 37 height 17
click at [28, 251] on div at bounding box center [25, 249] width 8 height 8
click at [270, 413] on div "Undo" at bounding box center [278, 494] width 18 height 7
click at [278, 413] on div "Undo" at bounding box center [278, 494] width 18 height 7
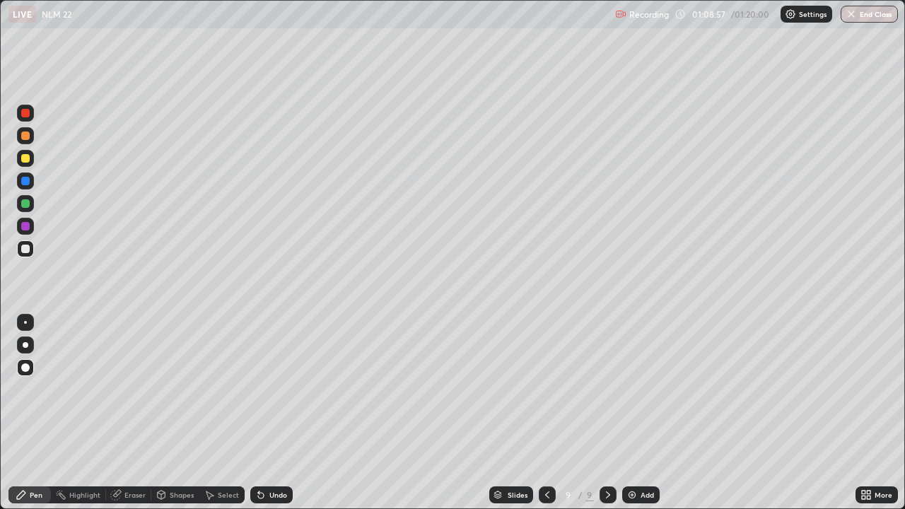
click at [270, 413] on div "Undo" at bounding box center [278, 494] width 18 height 7
click at [273, 413] on div "Undo" at bounding box center [278, 494] width 18 height 7
click at [545, 413] on icon at bounding box center [546, 494] width 11 height 11
click at [604, 413] on icon at bounding box center [607, 494] width 11 height 11
click at [544, 413] on icon at bounding box center [546, 494] width 11 height 11
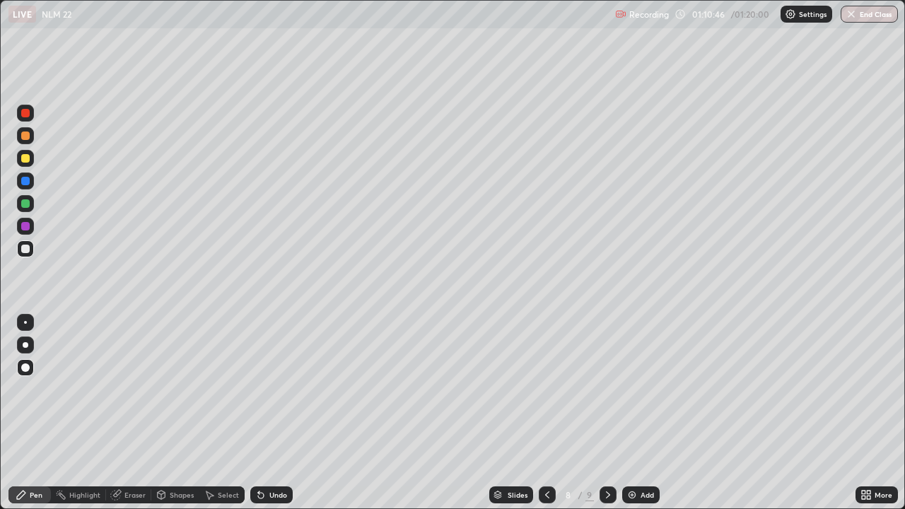
click at [605, 413] on icon at bounding box center [607, 494] width 11 height 11
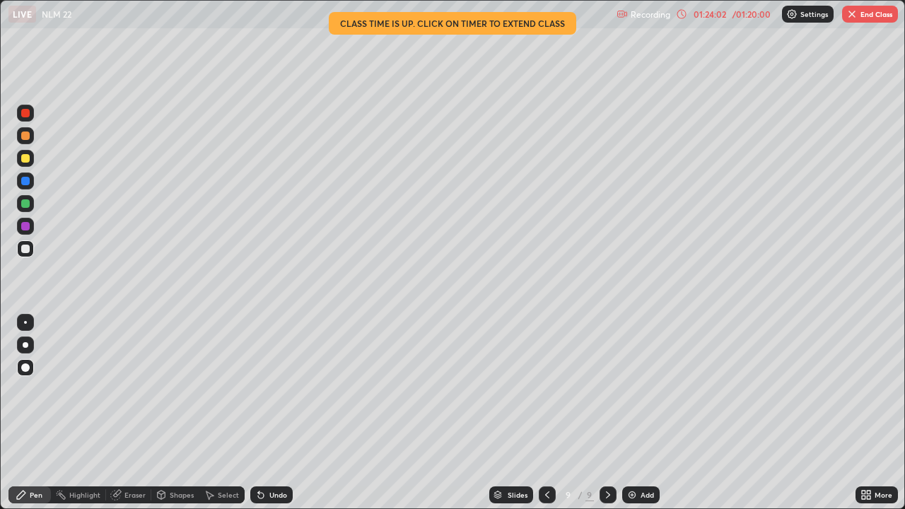
click at [867, 19] on button "End Class" at bounding box center [870, 14] width 56 height 17
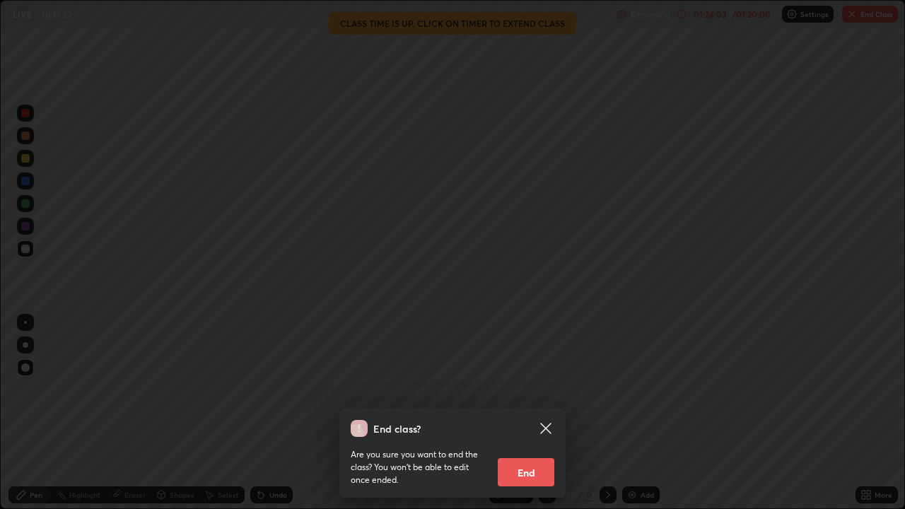
click at [533, 413] on button "End" at bounding box center [526, 472] width 57 height 28
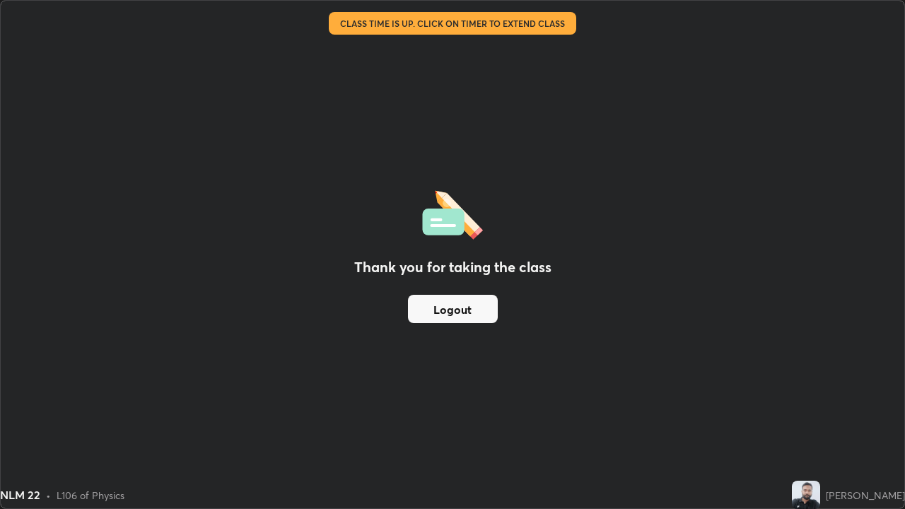
click at [464, 327] on div "Thank you for taking the class Logout" at bounding box center [452, 254] width 903 height 507
click at [461, 315] on button "Logout" at bounding box center [453, 309] width 90 height 28
